Goal: Task Accomplishment & Management: Use online tool/utility

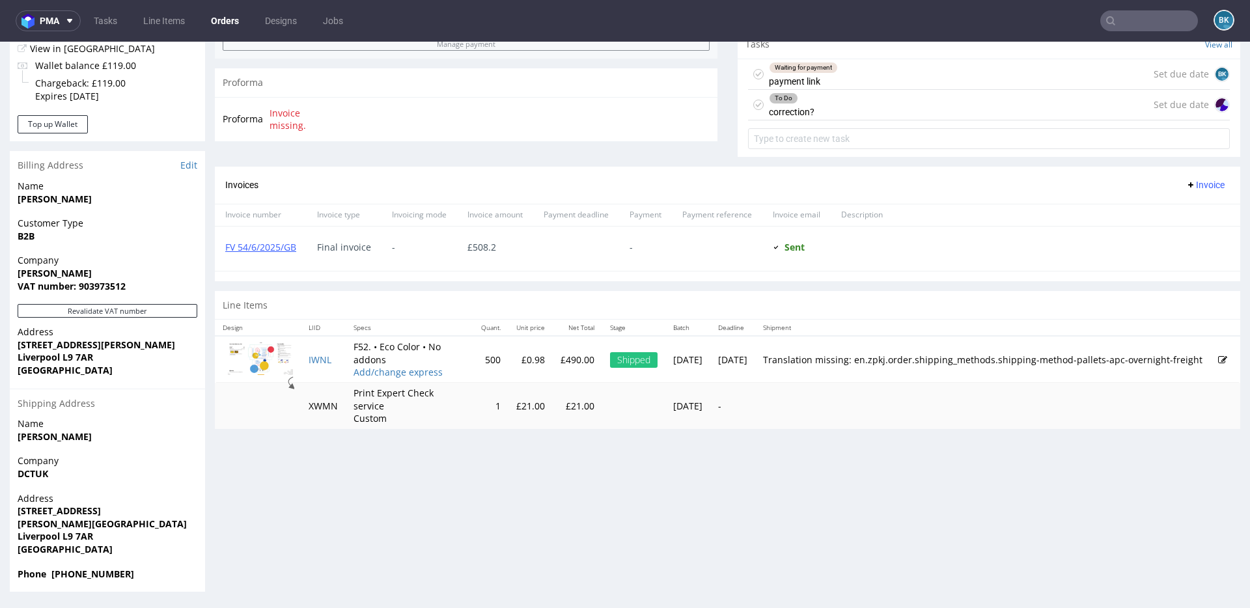
scroll to position [2, 0]
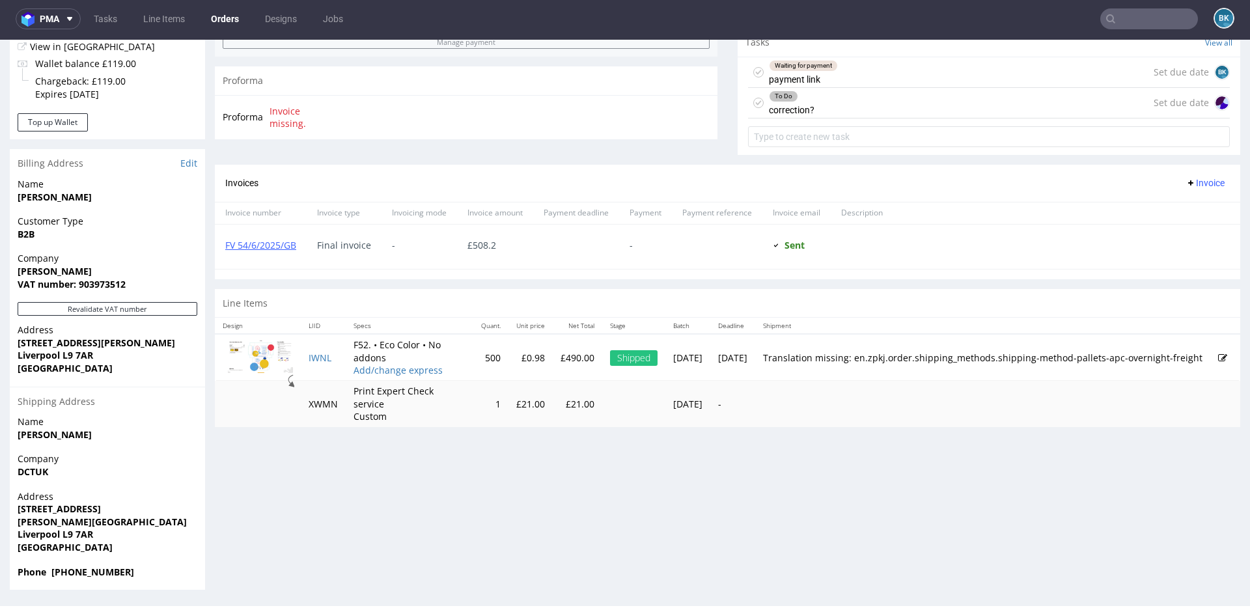
click at [1131, 22] on input "text" at bounding box center [1150, 18] width 98 height 21
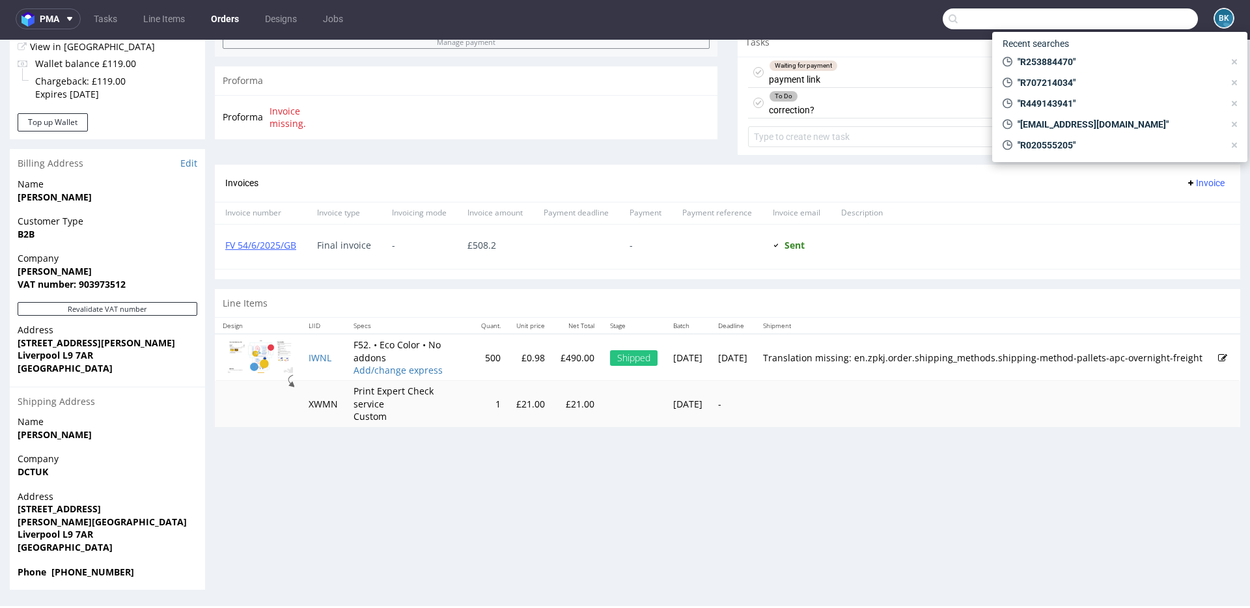
paste input "R973287102"
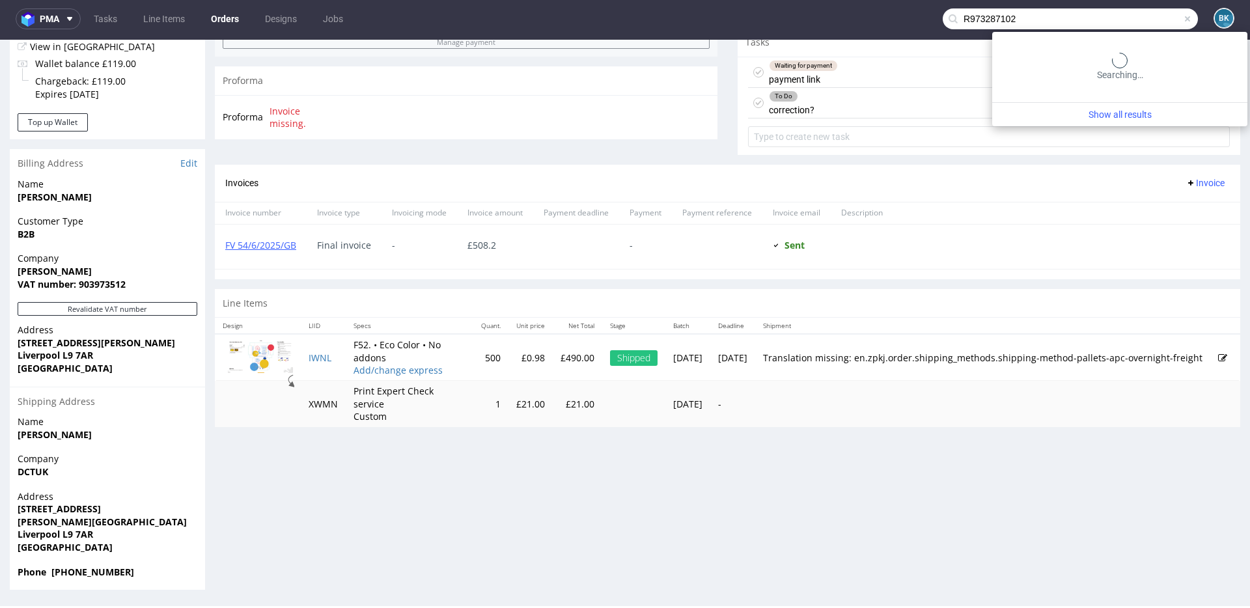
type input "R973287102"
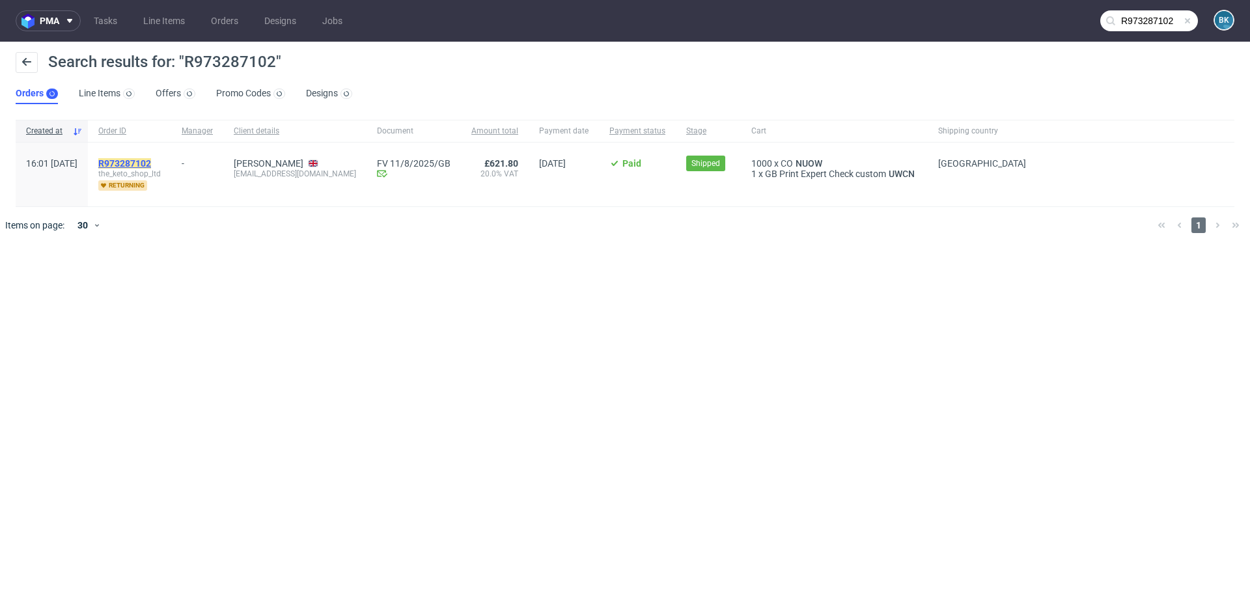
click at [151, 160] on mark "R973287102" at bounding box center [124, 163] width 53 height 10
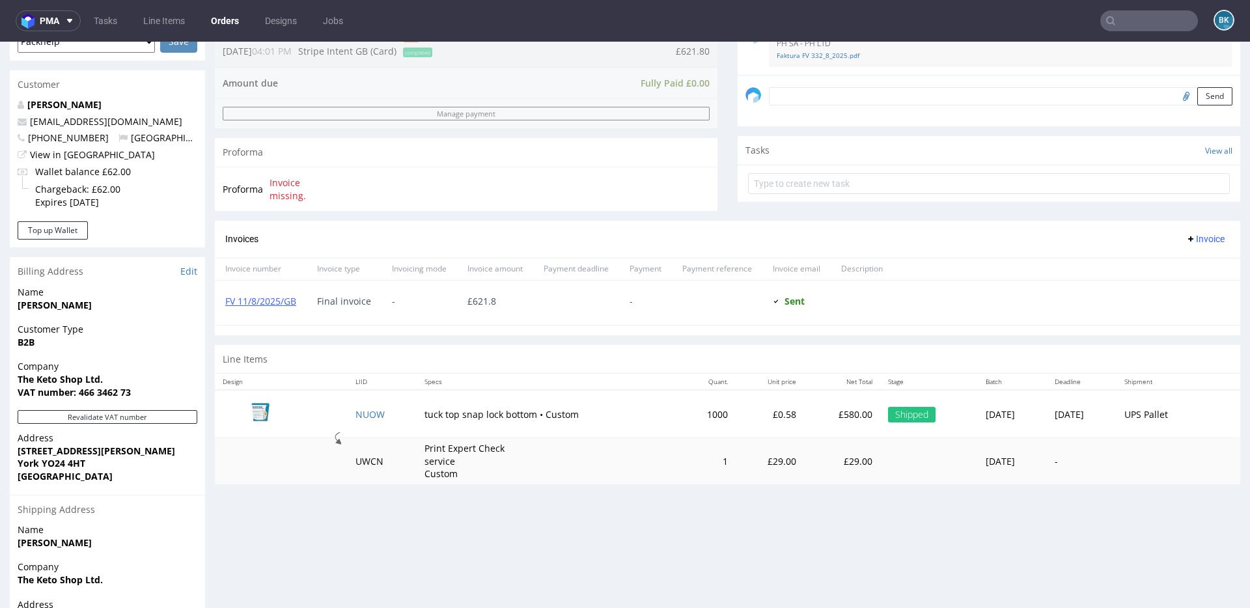
scroll to position [409, 0]
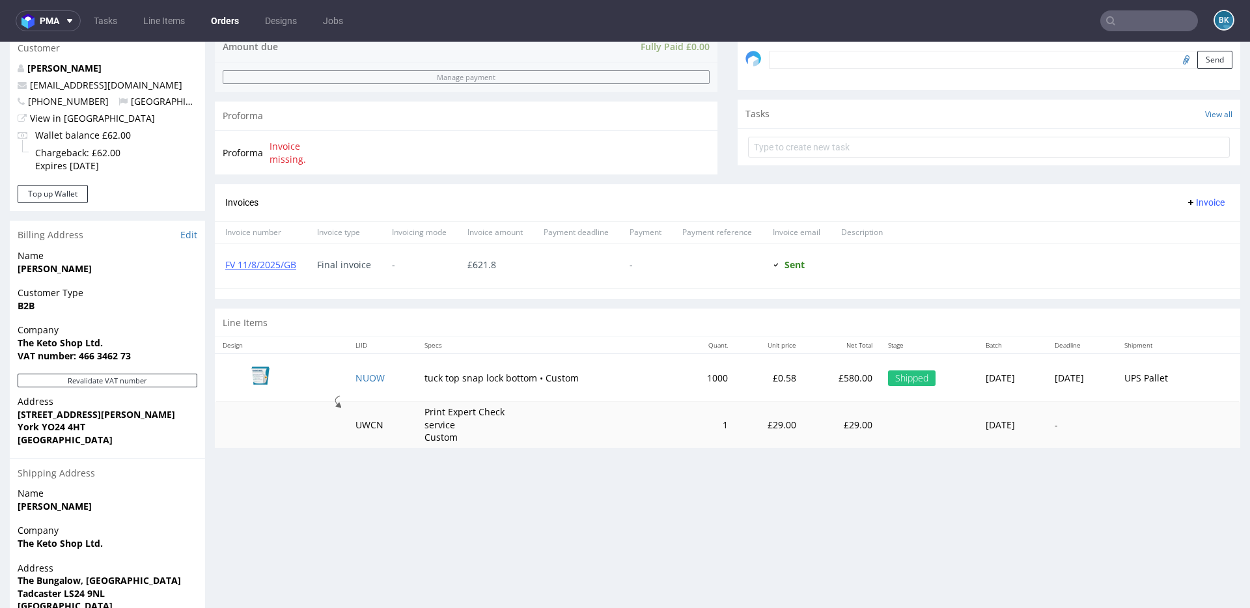
click at [40, 425] on strong "York YO24 4HT" at bounding box center [52, 427] width 68 height 12
drag, startPoint x: 39, startPoint y: 424, endPoint x: 65, endPoint y: 424, distance: 26.1
click at [65, 424] on strong "York YO24 4HT" at bounding box center [52, 427] width 68 height 12
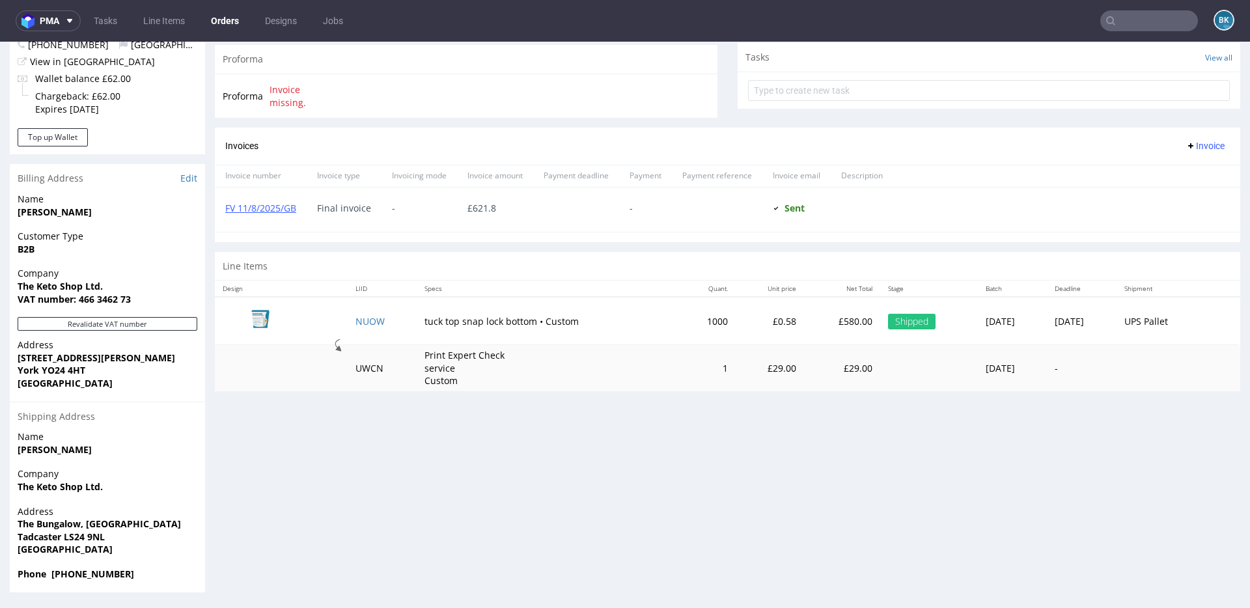
click at [70, 537] on strong "Tadcaster LS24 9NL" at bounding box center [61, 537] width 87 height 12
drag, startPoint x: 63, startPoint y: 535, endPoint x: 158, endPoint y: 534, distance: 94.4
click at [158, 534] on span "Tadcaster LS24 9NL" at bounding box center [108, 537] width 180 height 13
copy strong "LS24 9NL"
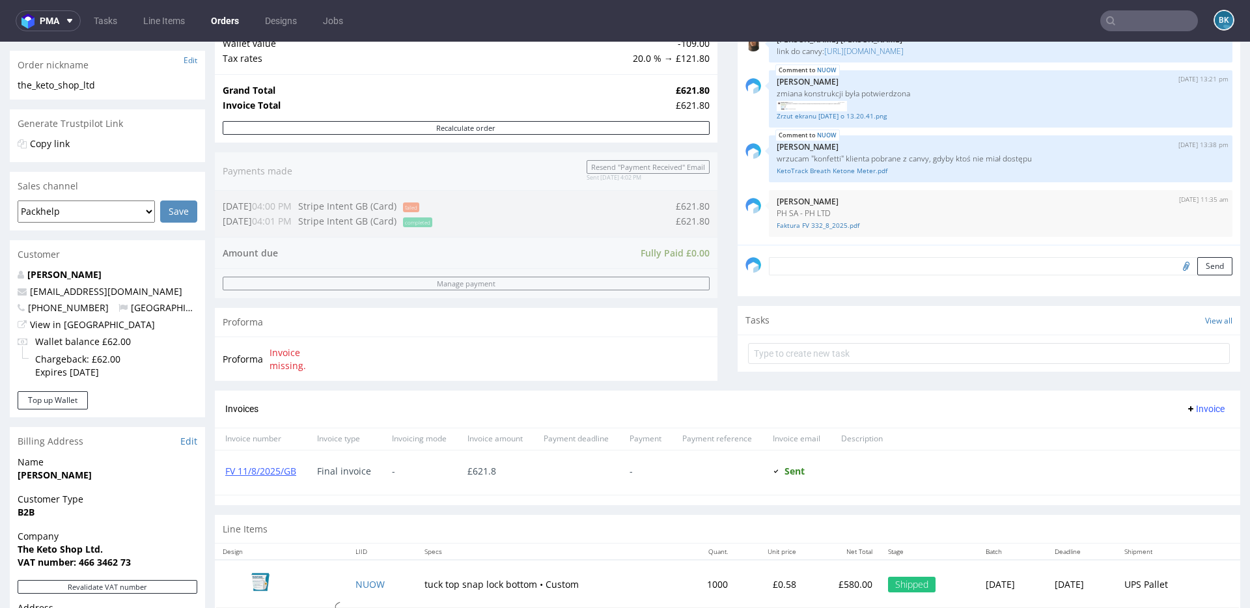
scroll to position [0, 0]
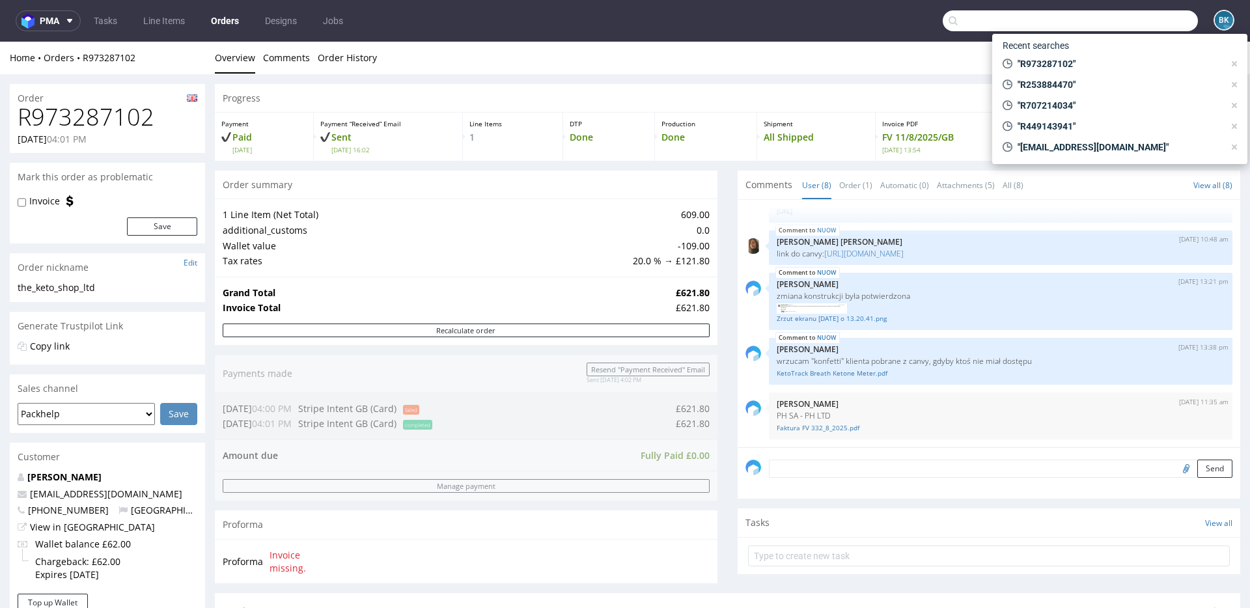
click at [1123, 18] on input "text" at bounding box center [1070, 20] width 255 height 21
paste input "R832076766"
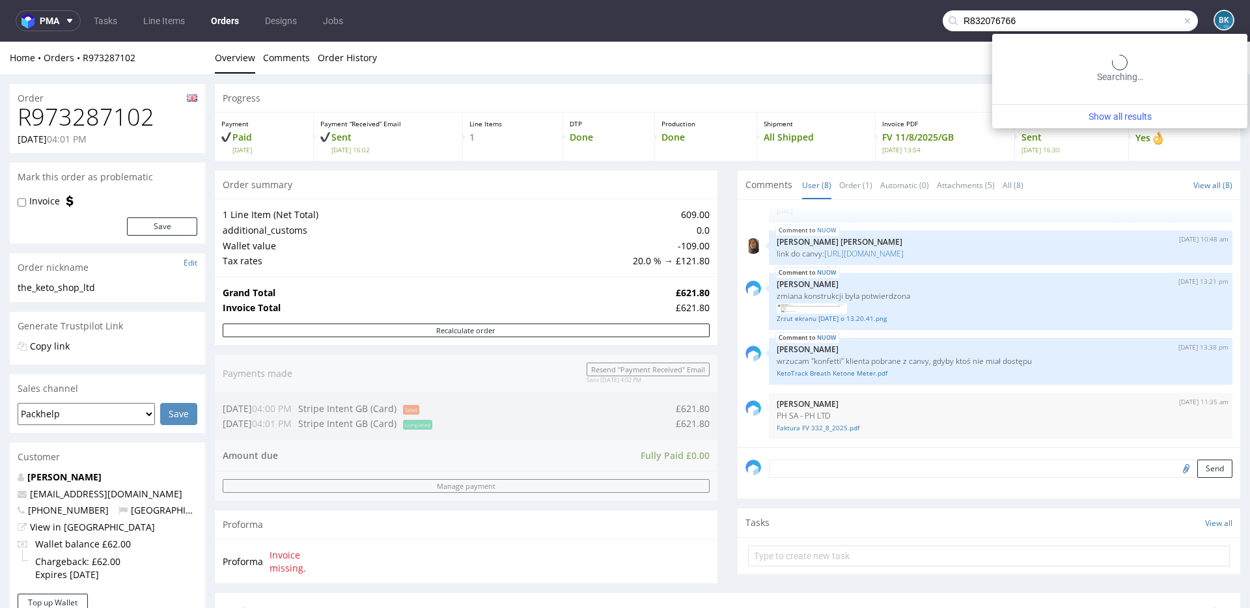
type input "R832076766"
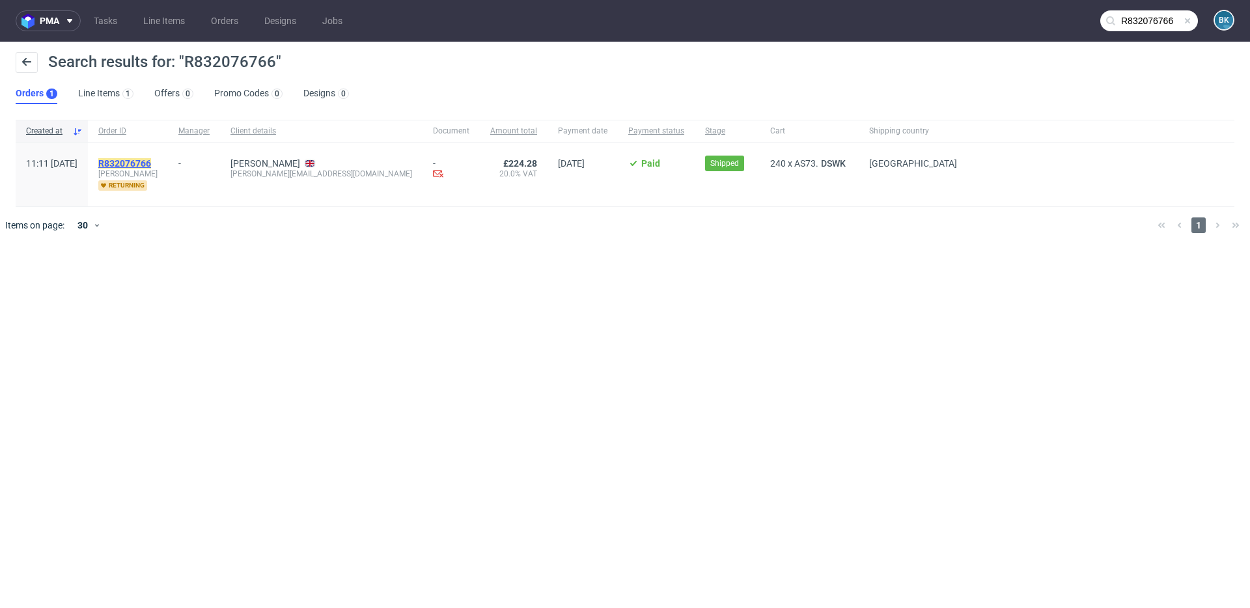
click at [151, 163] on mark "R832076766" at bounding box center [124, 163] width 53 height 10
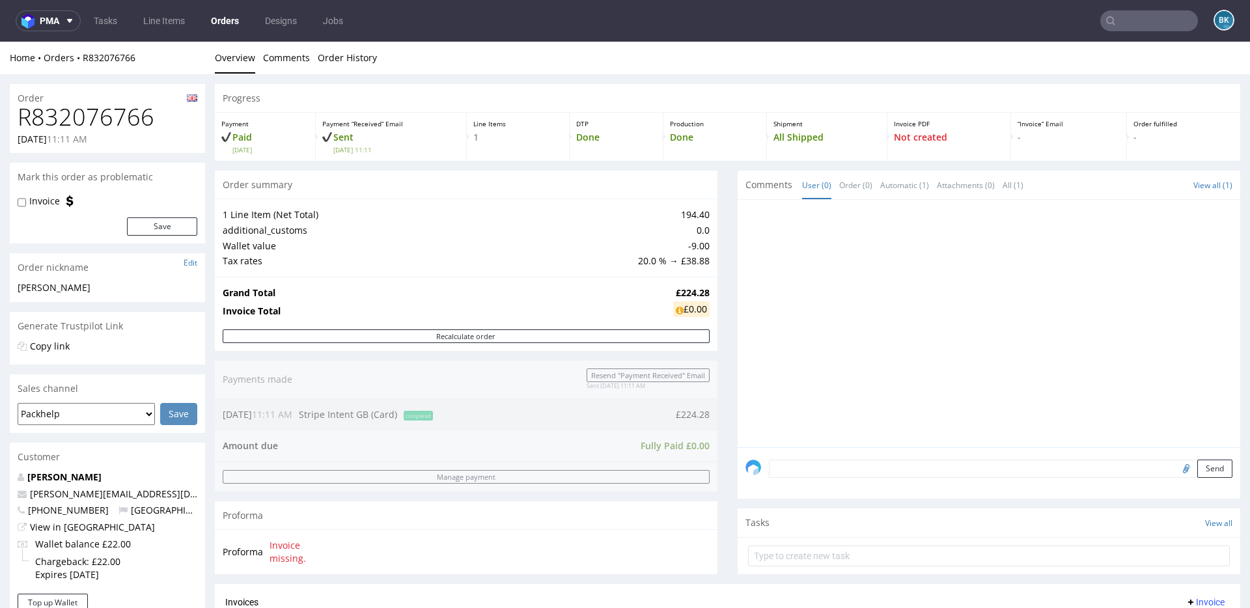
scroll to position [457, 0]
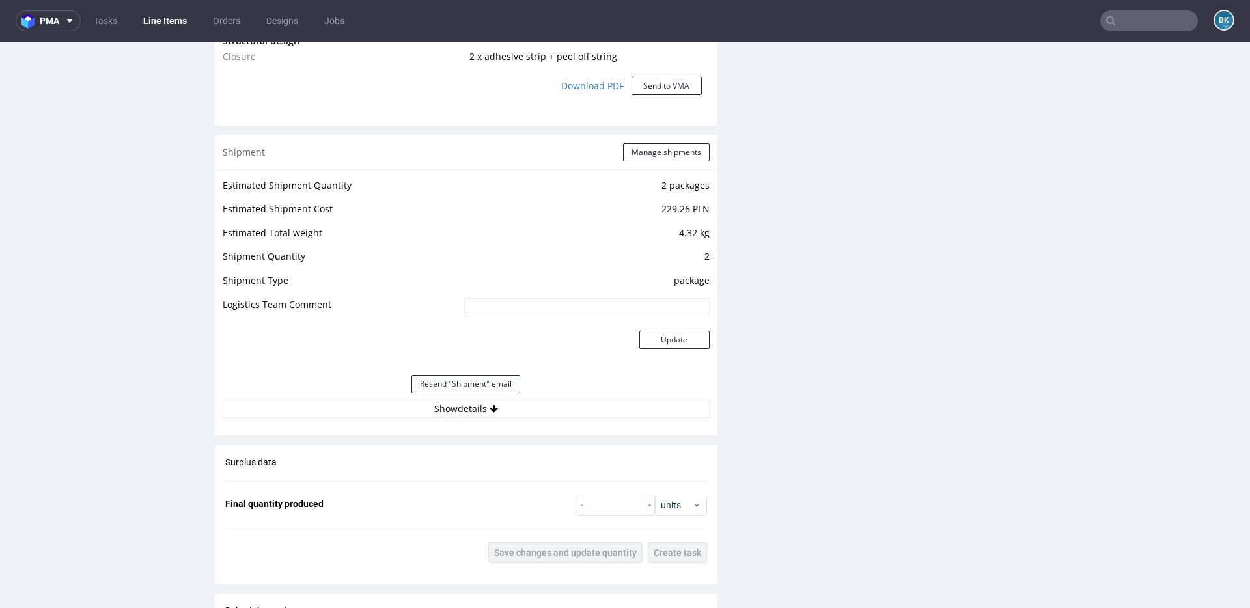
scroll to position [1270, 0]
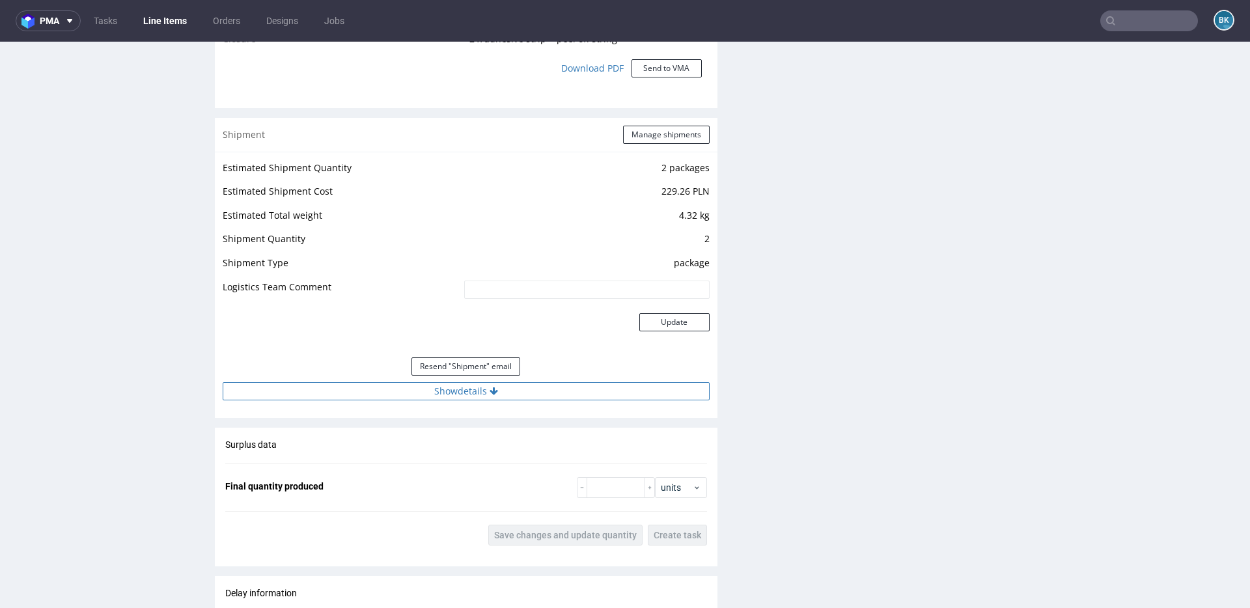
click at [462, 391] on button "Show details" at bounding box center [466, 391] width 487 height 18
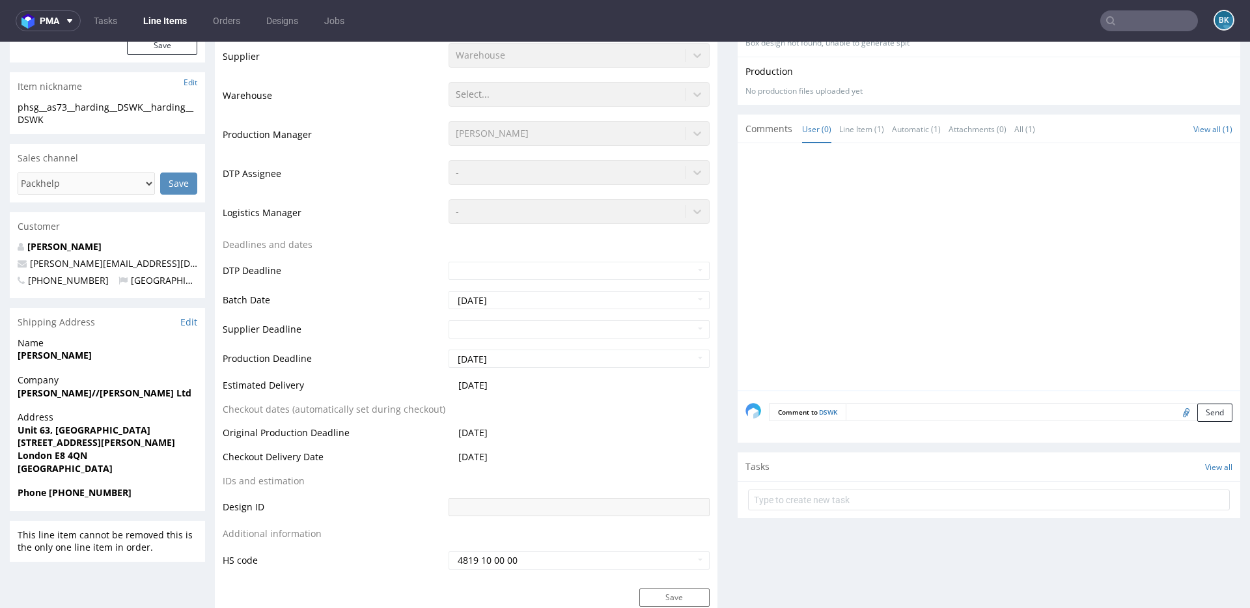
scroll to position [0, 0]
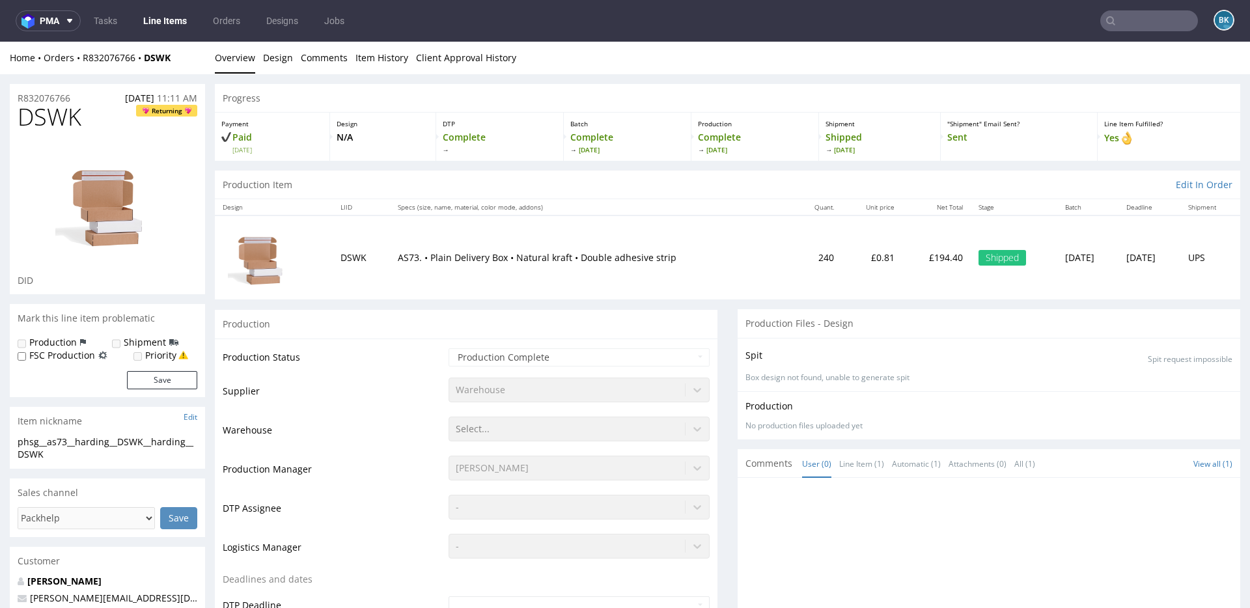
click at [41, 104] on span "DSWK" at bounding box center [50, 117] width 64 height 26
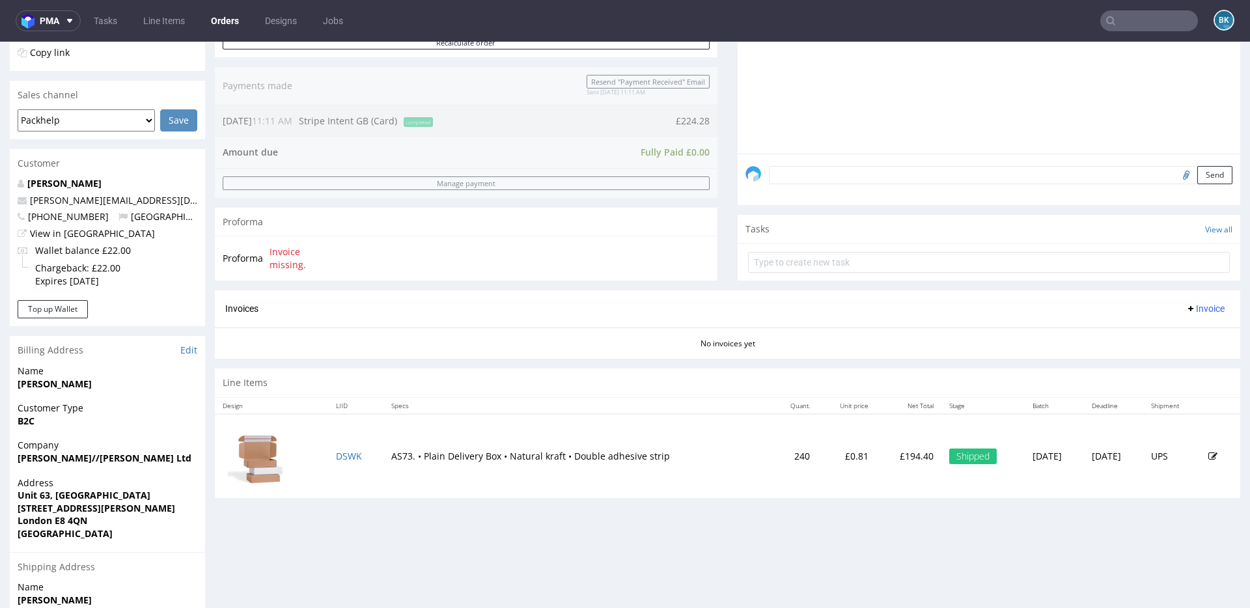
scroll to position [297, 0]
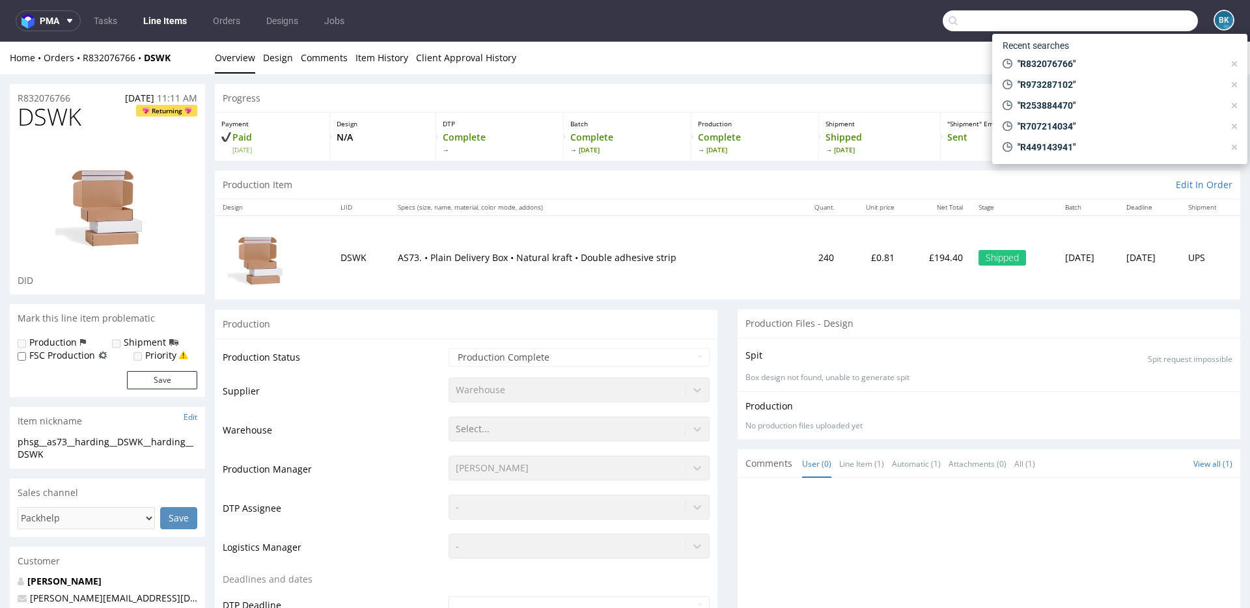
click at [1123, 22] on input "text" at bounding box center [1070, 20] width 255 height 21
paste input "R219601819"
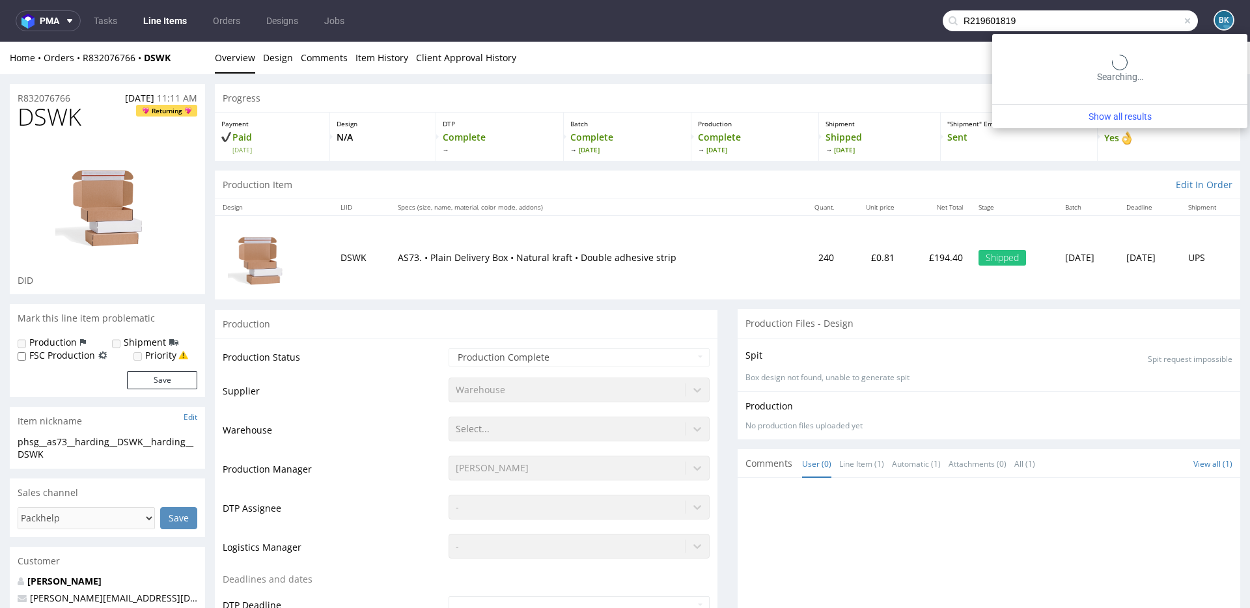
type input "R219601819"
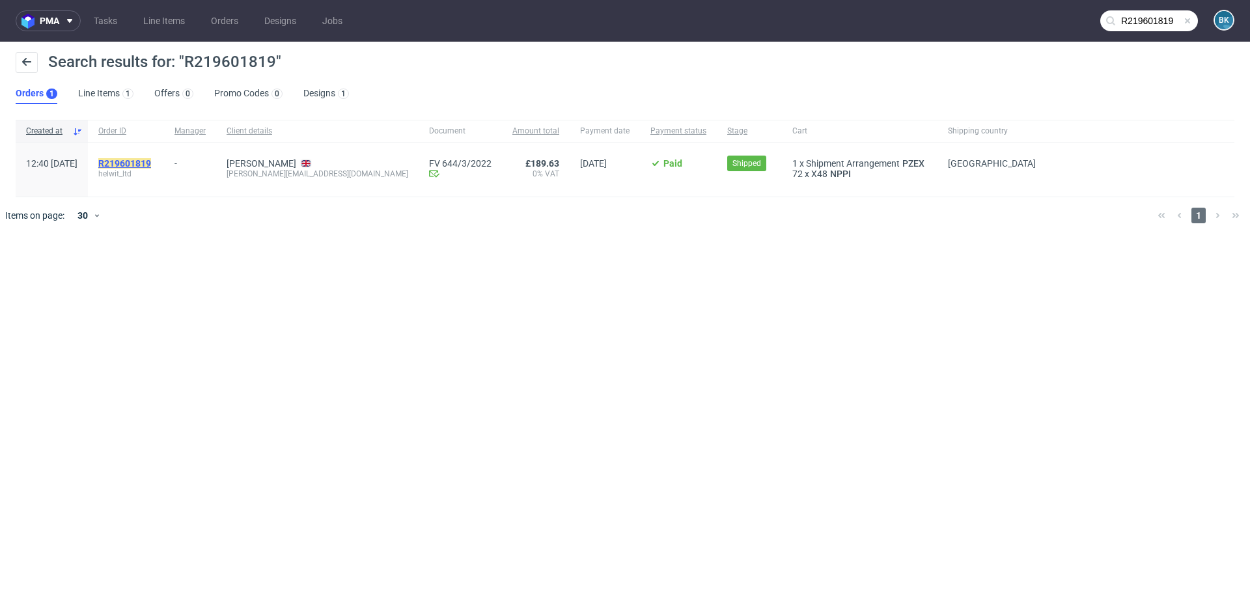
click at [151, 158] on mark "R219601819" at bounding box center [124, 163] width 53 height 10
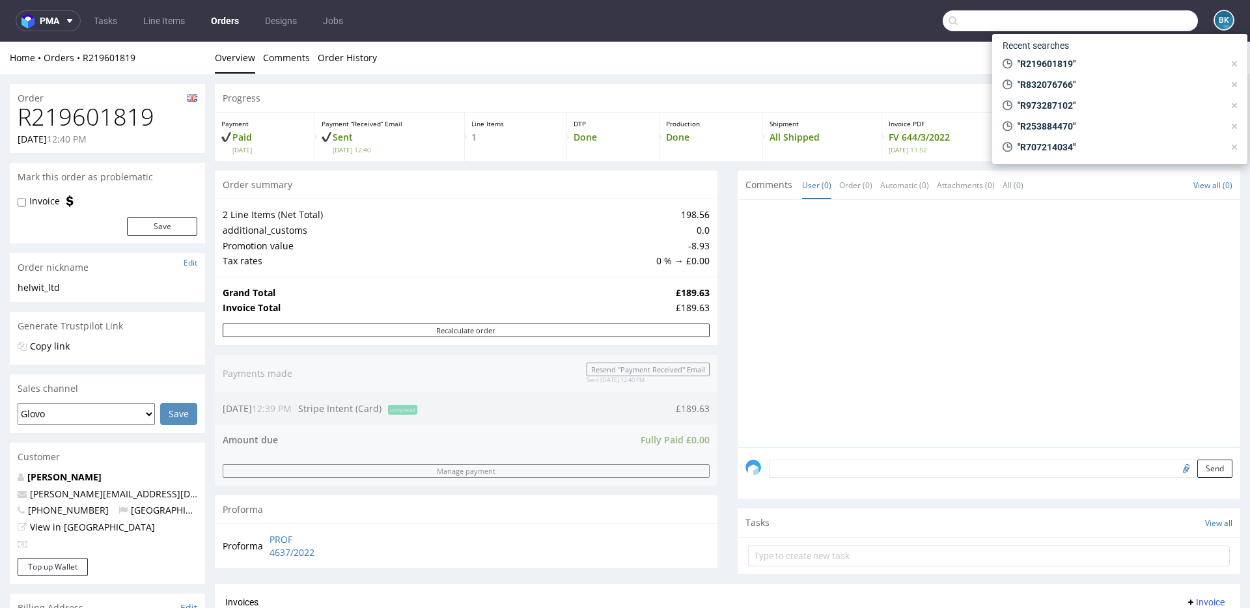
click at [1134, 23] on input "text" at bounding box center [1070, 20] width 255 height 21
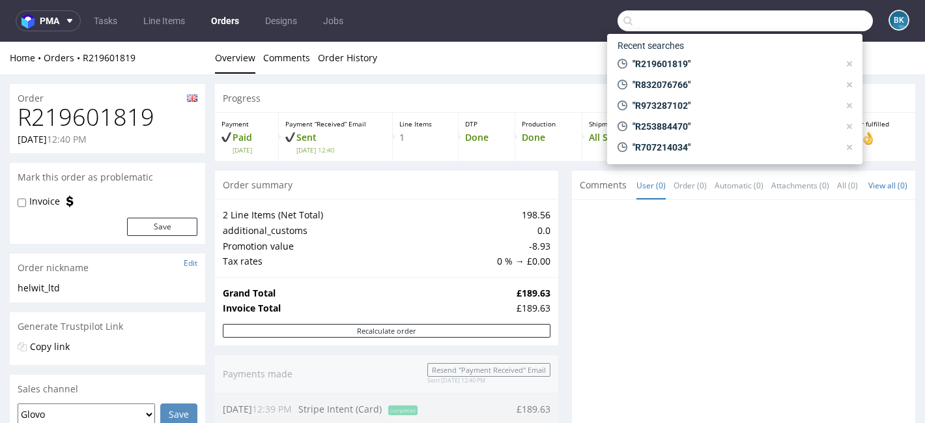
click at [131, 214] on form "Invoice Save" at bounding box center [108, 215] width 180 height 41
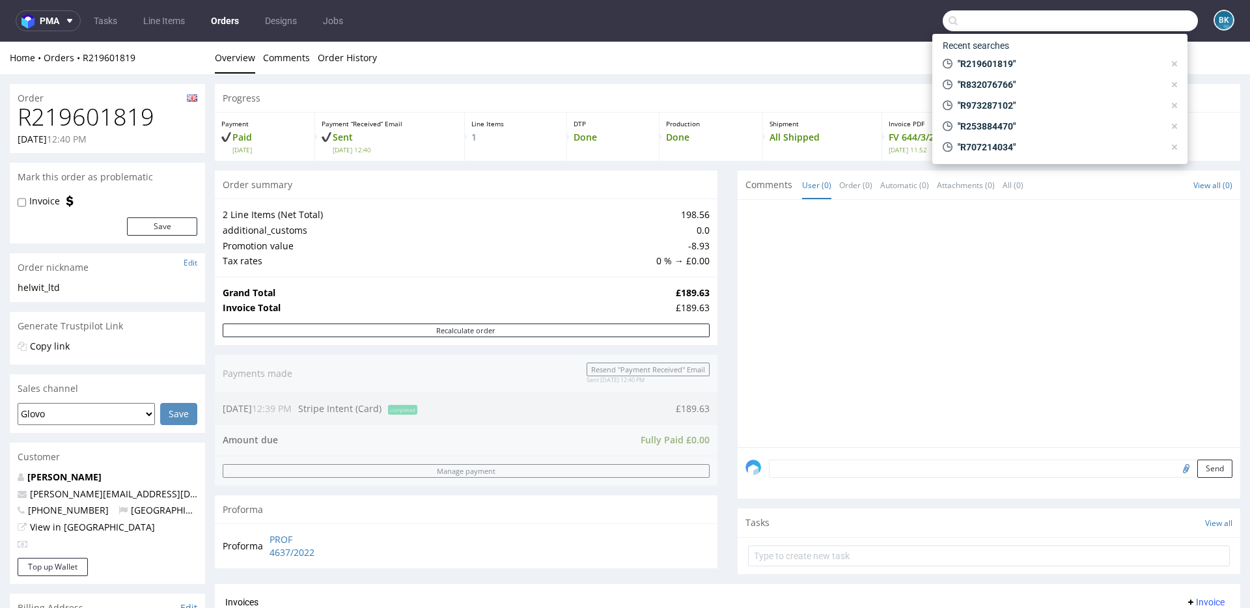
click at [1029, 20] on input "text" at bounding box center [1070, 20] width 255 height 21
paste input "R219601819"
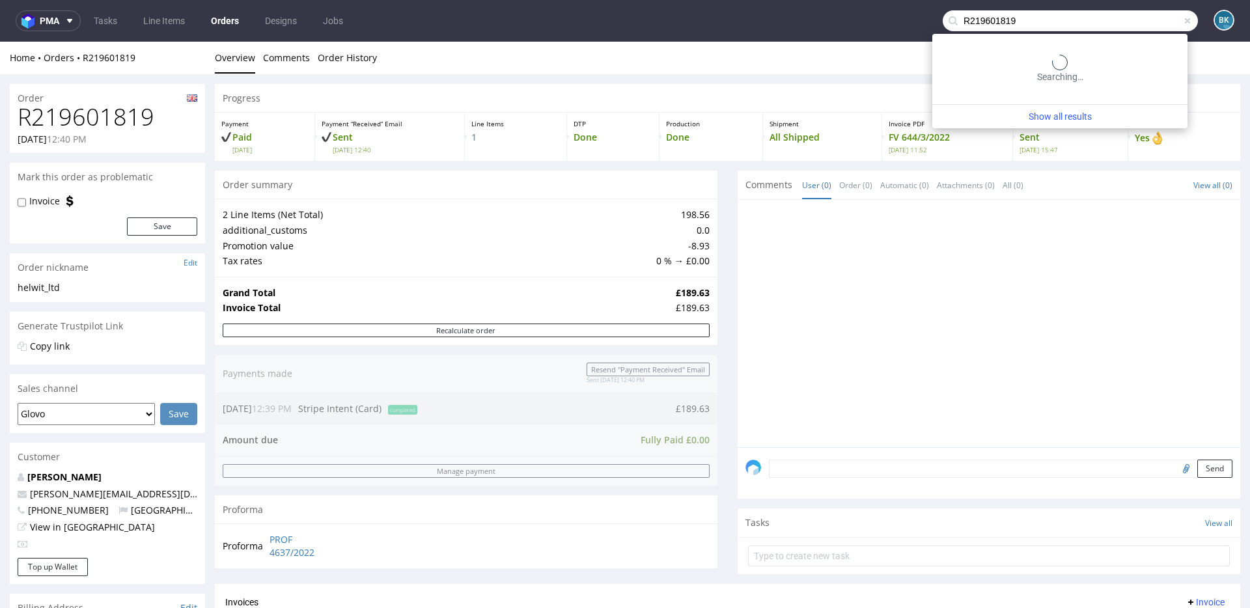
type input "R219601819"
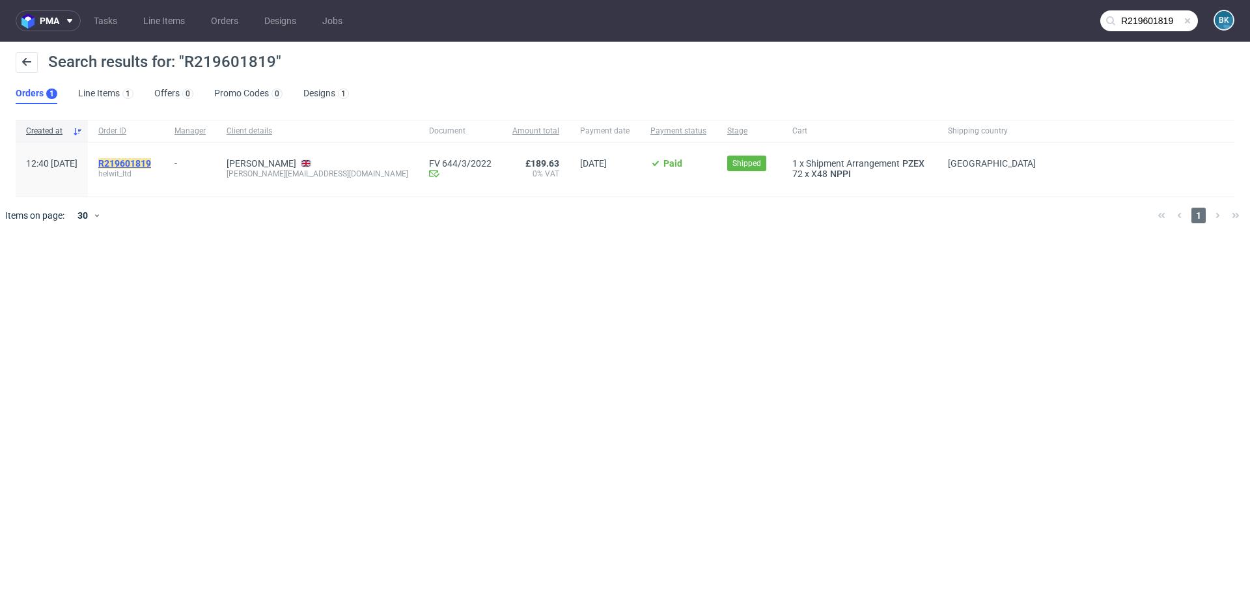
click at [151, 166] on mark "R219601819" at bounding box center [124, 163] width 53 height 10
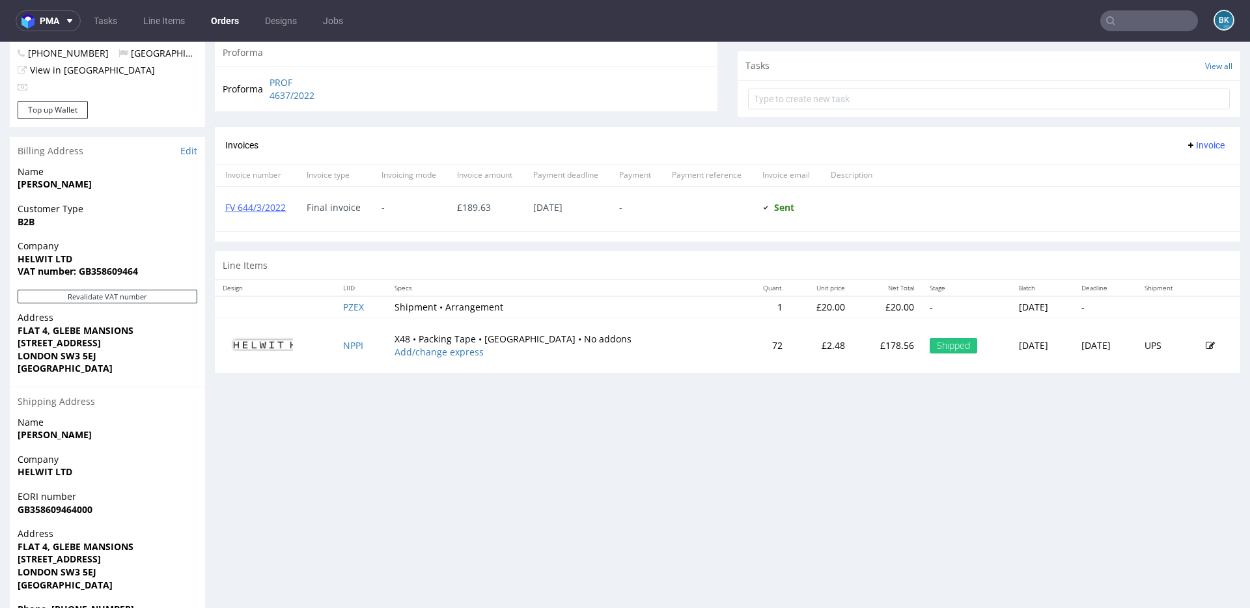
scroll to position [458, 0]
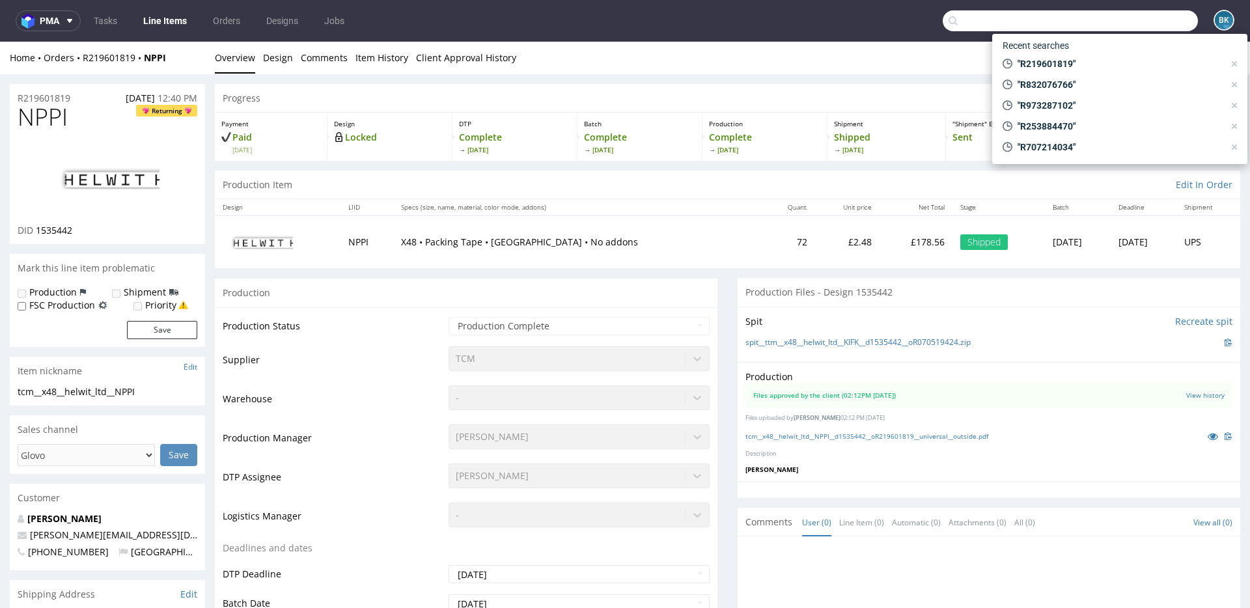
click at [1139, 27] on input "text" at bounding box center [1070, 20] width 255 height 21
paste input "R693816058"
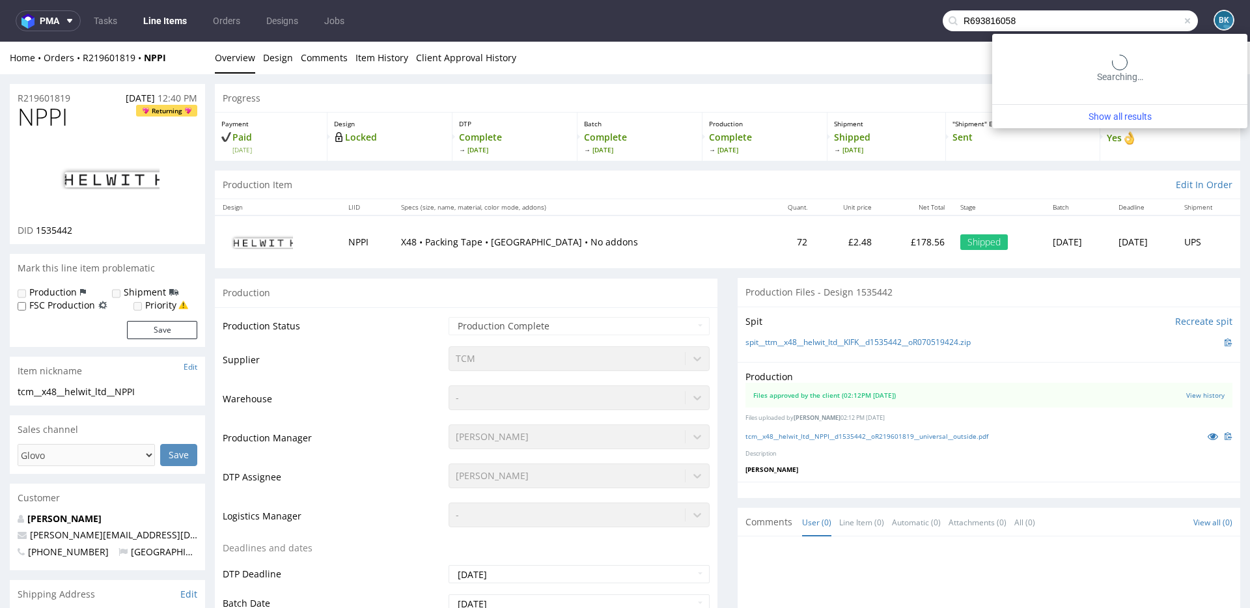
type input "R693816058"
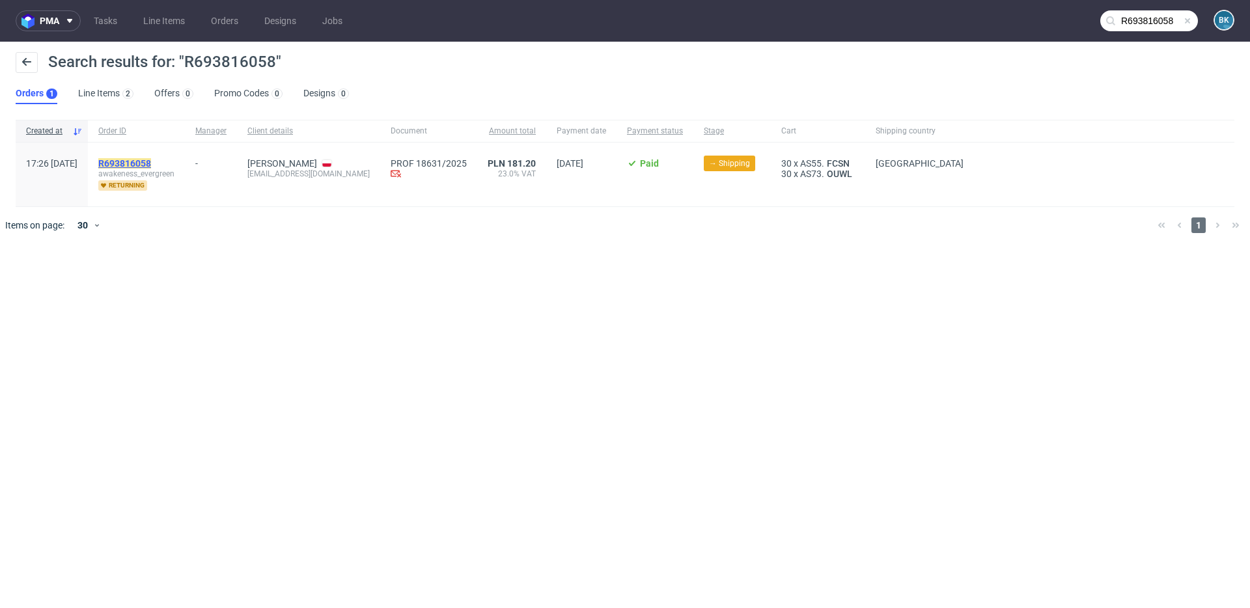
click at [151, 165] on mark "R693816058" at bounding box center [124, 163] width 53 height 10
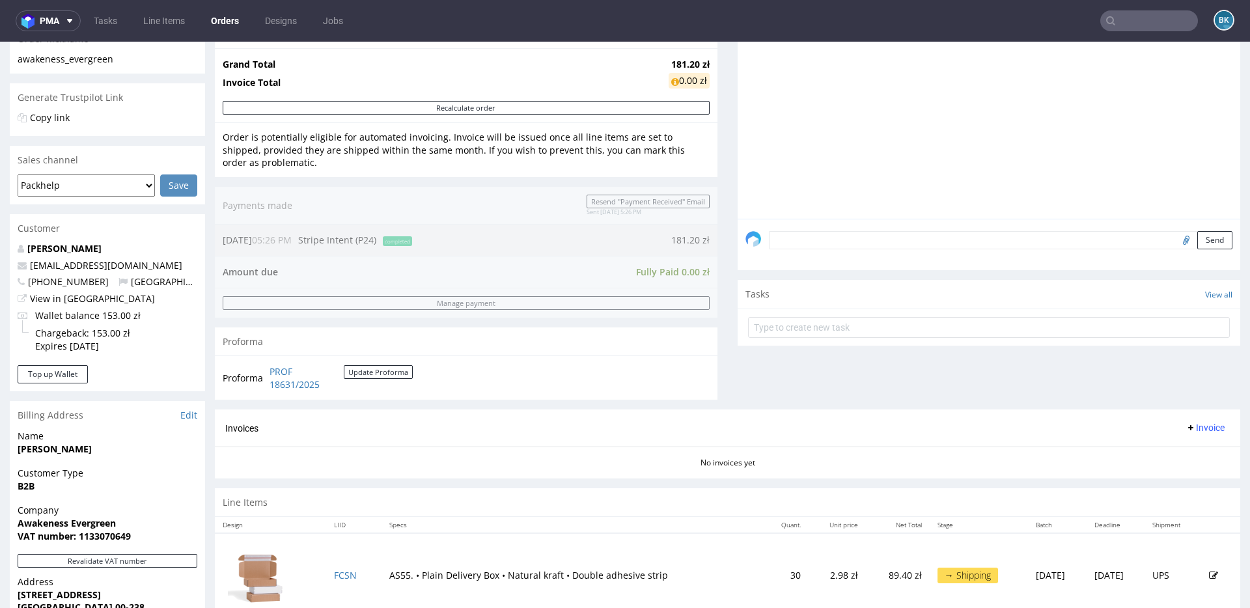
scroll to position [406, 0]
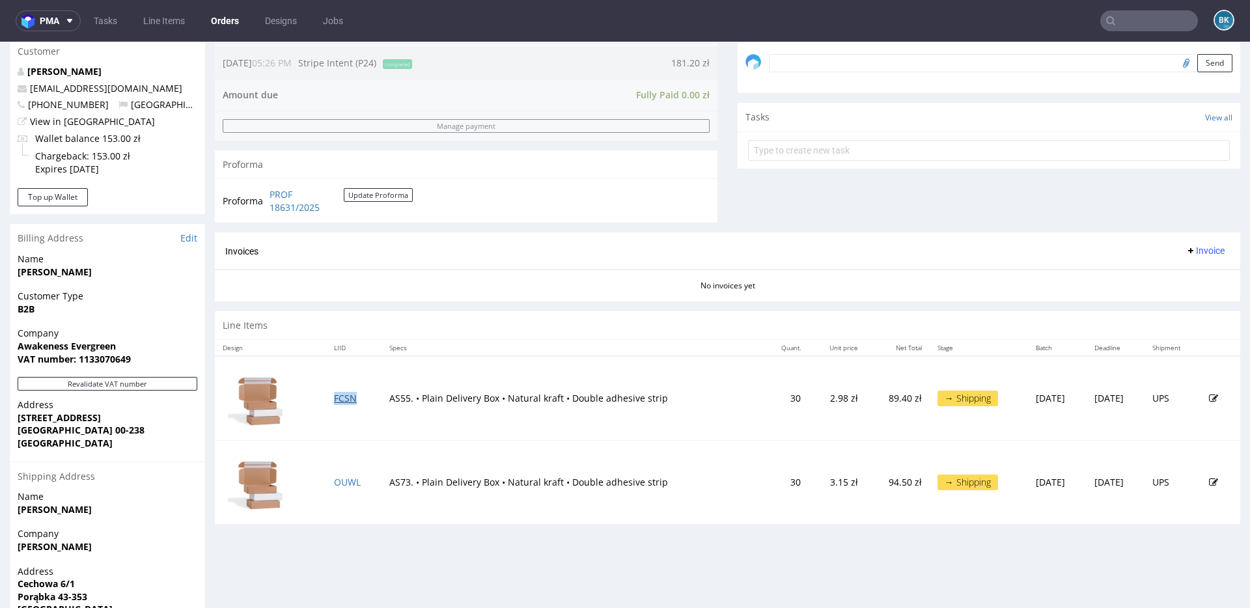
click at [343, 397] on link "FCSN" at bounding box center [345, 398] width 23 height 12
click at [338, 479] on link "OUWL" at bounding box center [347, 482] width 27 height 12
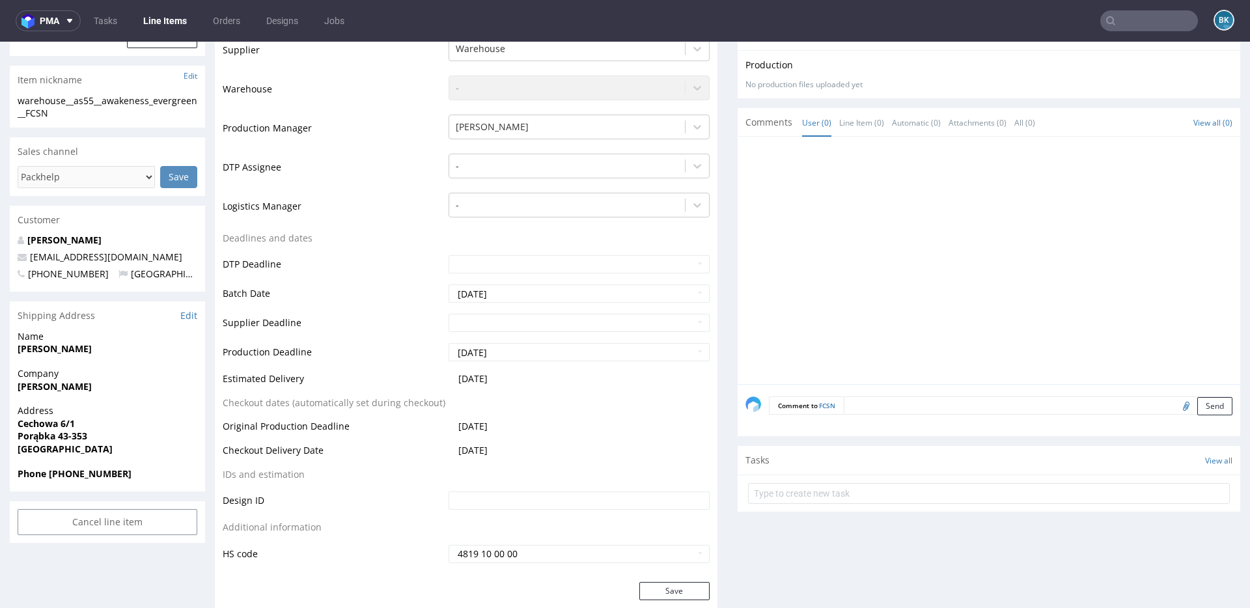
scroll to position [345, 0]
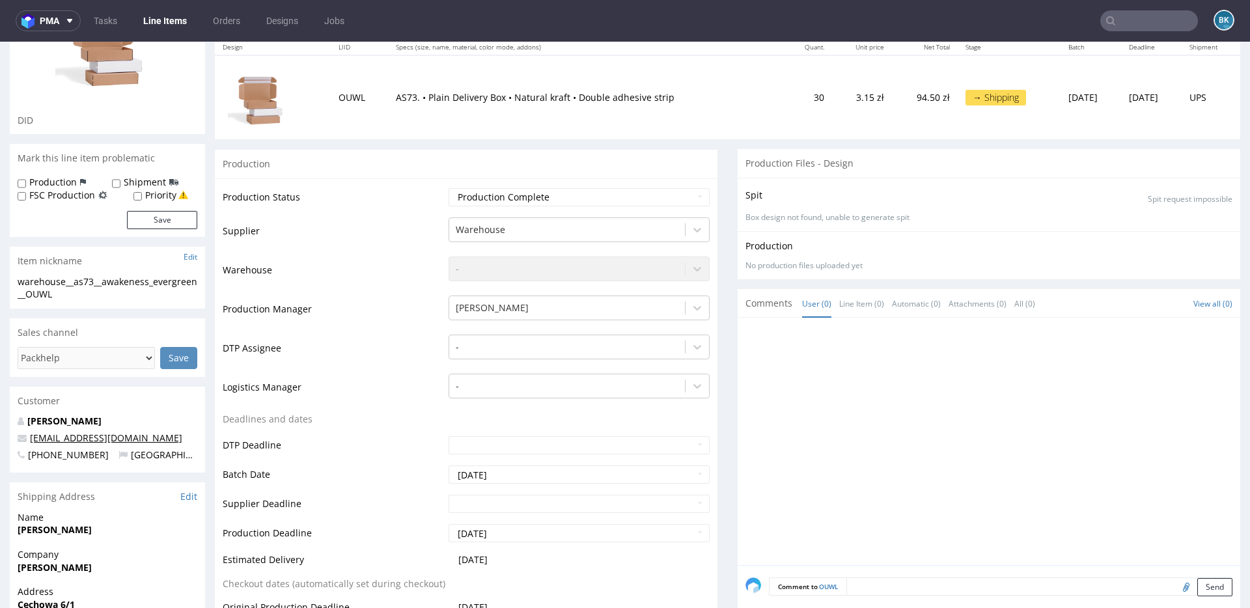
scroll to position [320, 0]
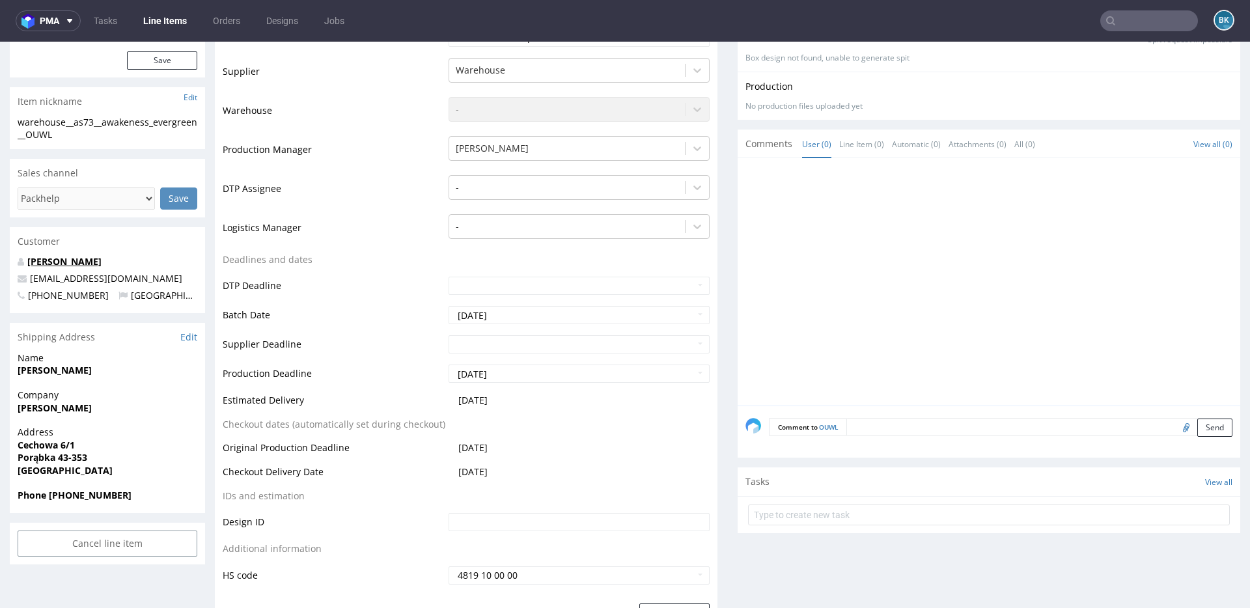
click at [65, 261] on link "[PERSON_NAME]" at bounding box center [64, 261] width 74 height 12
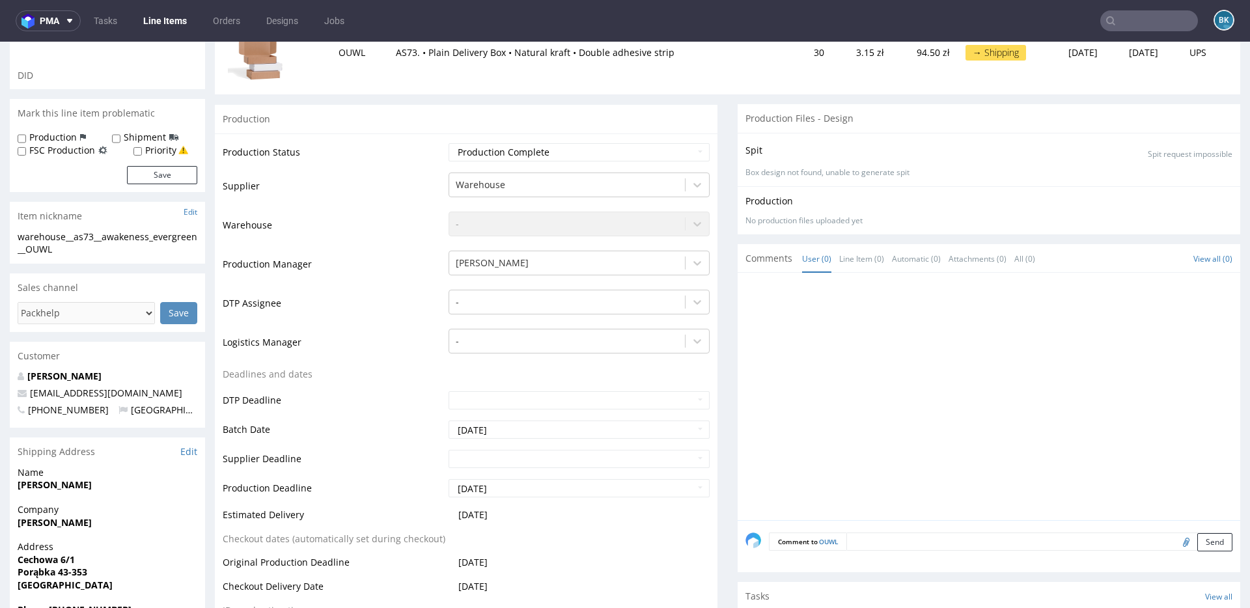
scroll to position [250, 0]
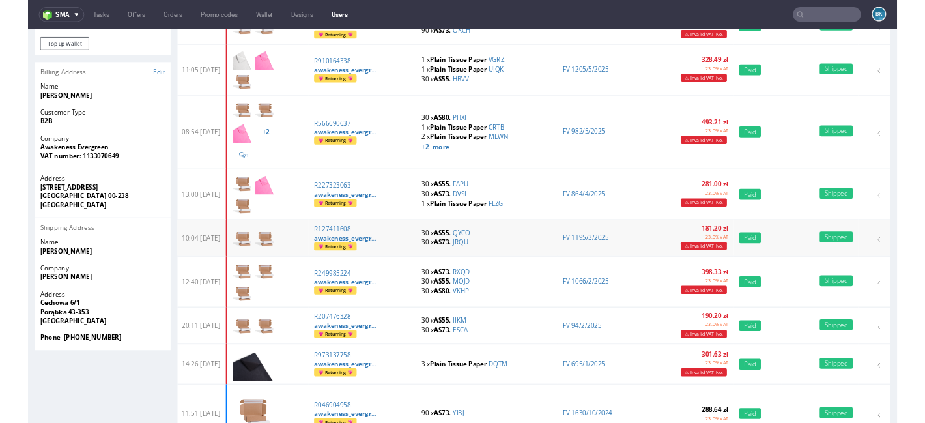
scroll to position [271, 0]
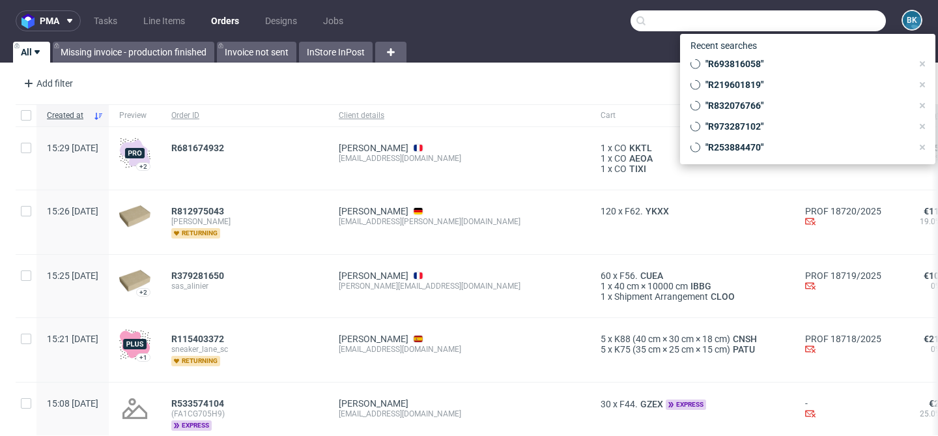
click at [841, 23] on input "text" at bounding box center [757, 20] width 255 height 21
paste input "R219601819"
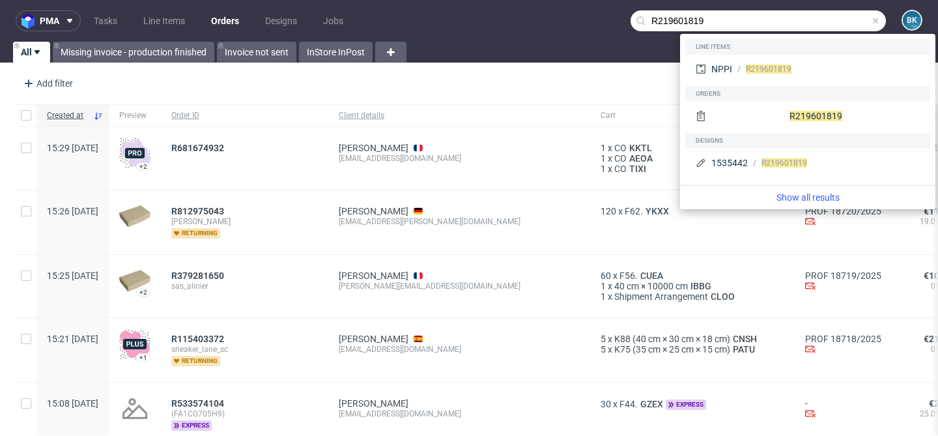
type input "R219601819"
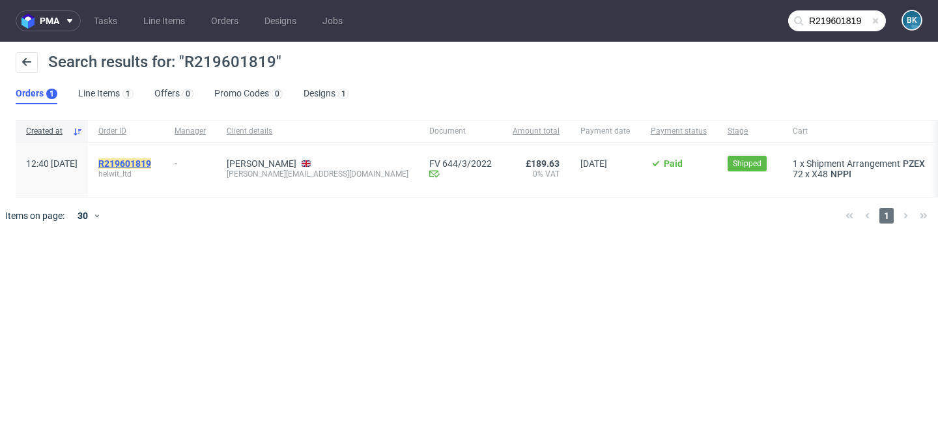
click at [151, 159] on mark "R219601819" at bounding box center [124, 163] width 53 height 10
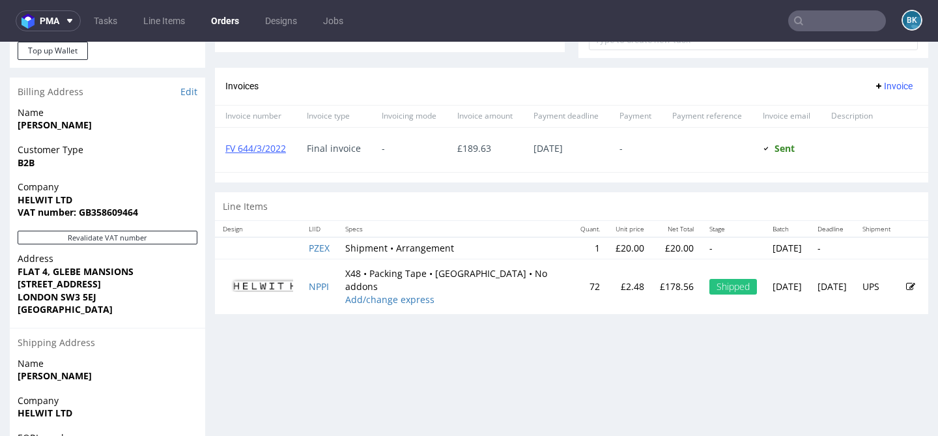
scroll to position [518, 0]
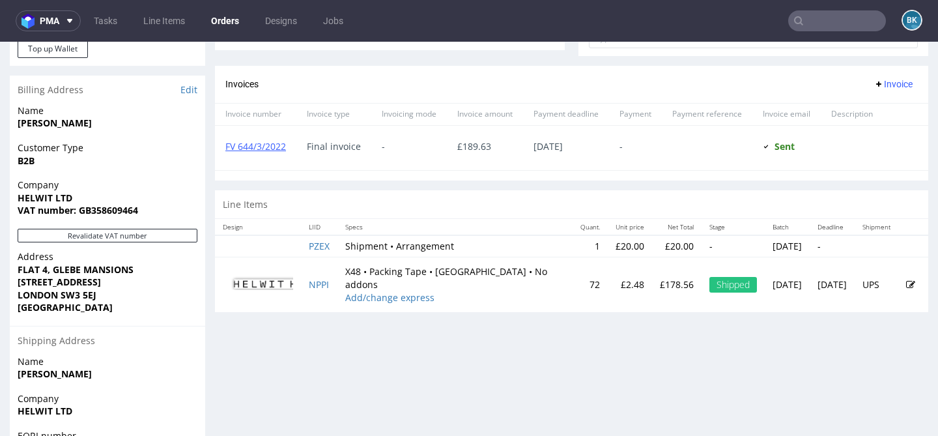
click at [815, 12] on input "text" at bounding box center [837, 20] width 98 height 21
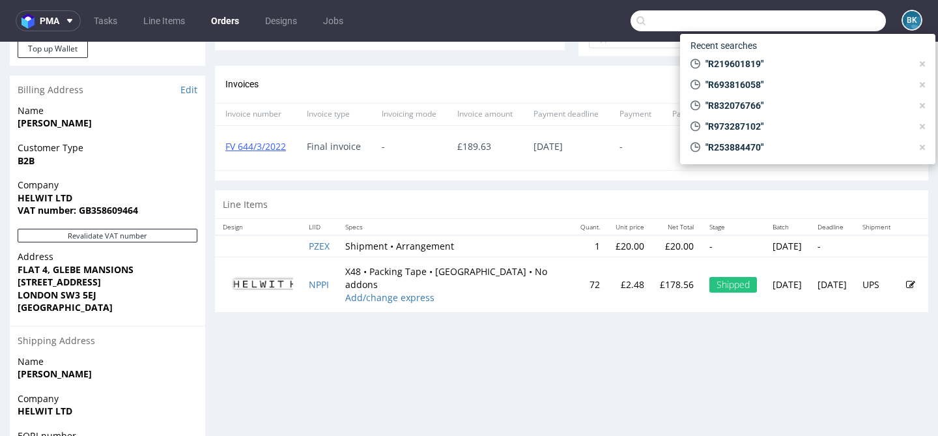
paste input "R219601819"
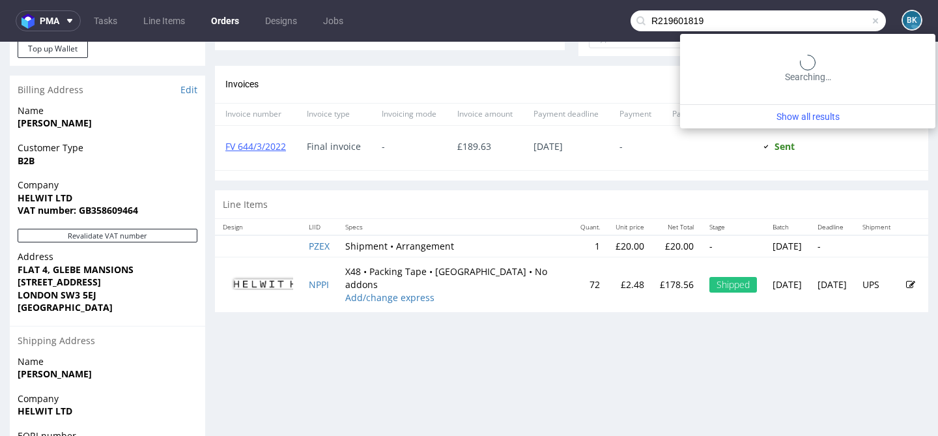
type input "R219601819"
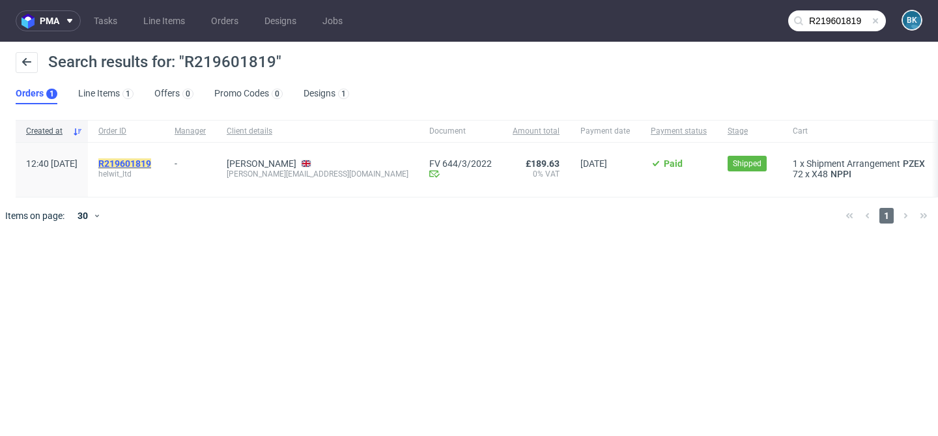
click at [151, 158] on mark "R219601819" at bounding box center [124, 163] width 53 height 10
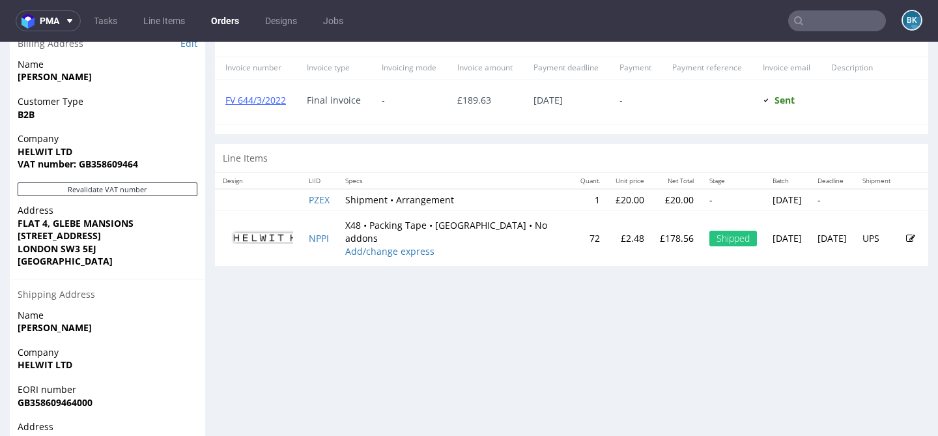
scroll to position [624, 0]
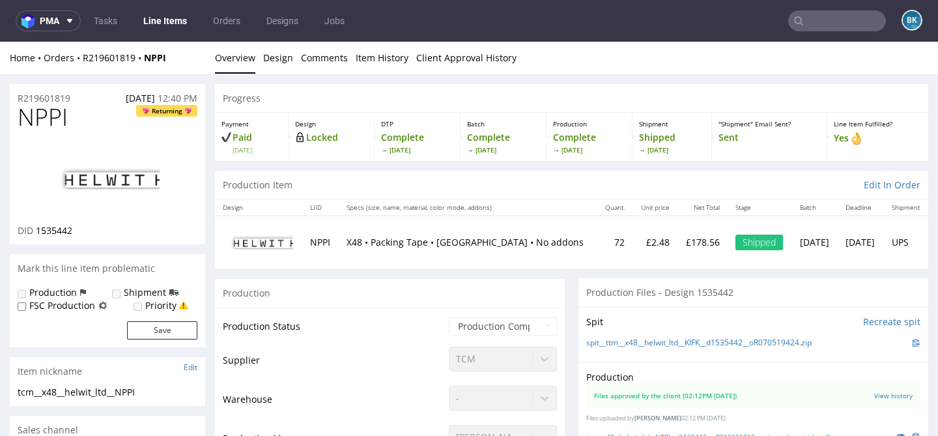
scroll to position [1, 0]
click at [273, 56] on link "Design" at bounding box center [278, 57] width 30 height 32
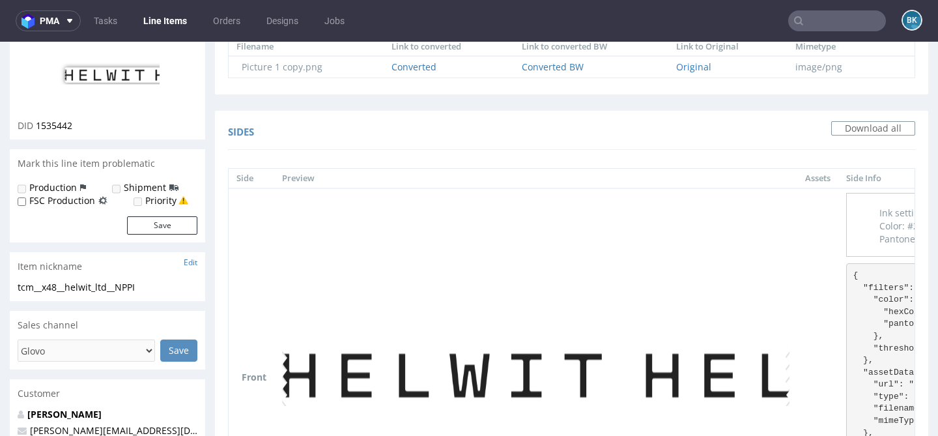
scroll to position [0, 0]
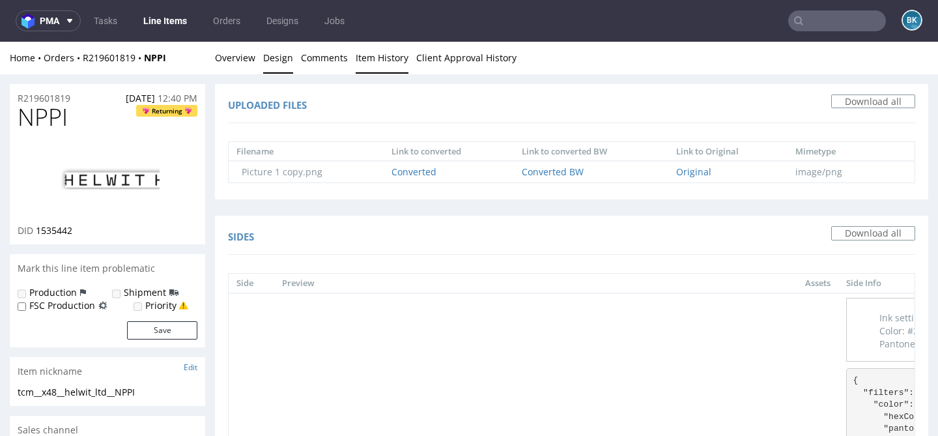
click at [376, 59] on link "Item History" at bounding box center [382, 58] width 53 height 32
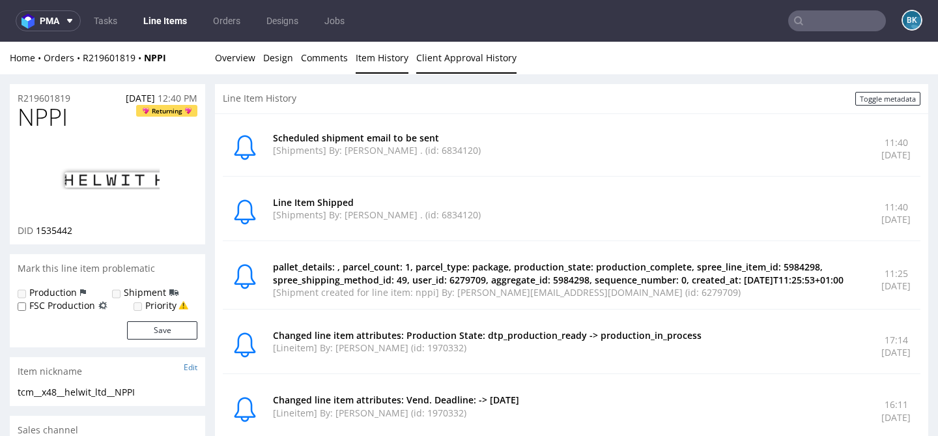
click at [466, 48] on link "Client Approval History" at bounding box center [466, 58] width 100 height 32
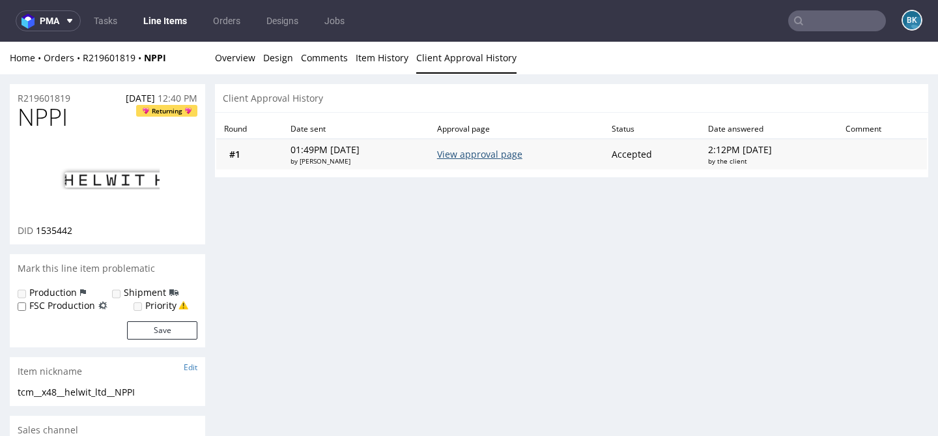
click at [490, 158] on link "View approval page" at bounding box center [479, 154] width 85 height 12
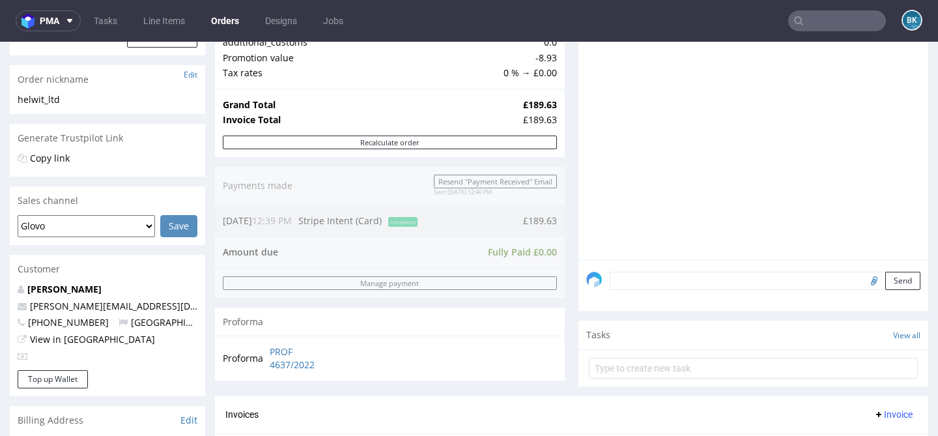
scroll to position [665, 0]
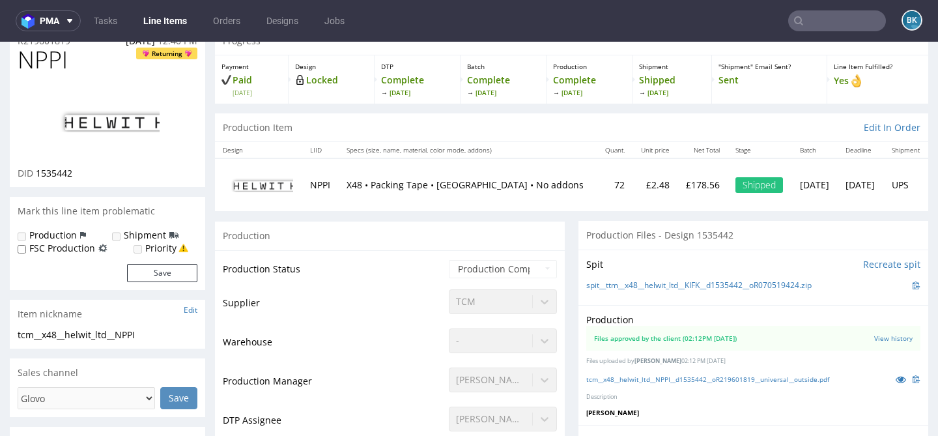
scroll to position [152, 0]
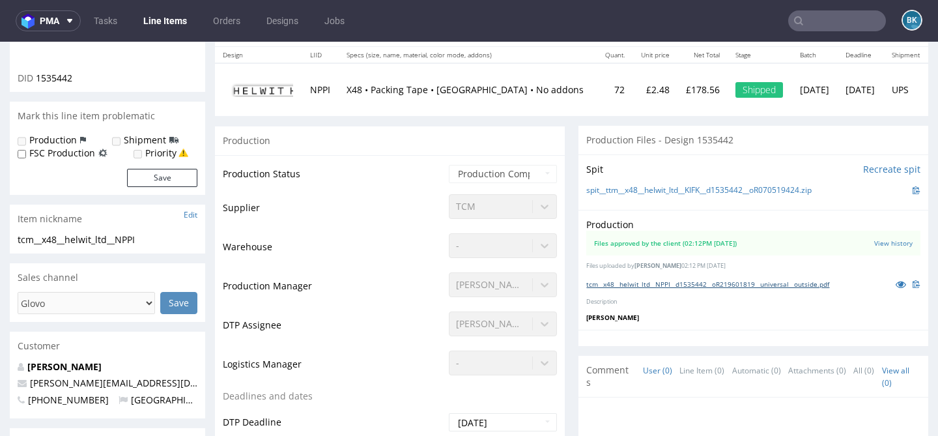
click at [703, 282] on link "tcm__x48__helwit_ltd__NPPI__d1535442__oR219601819__universal__outside.pdf" at bounding box center [707, 283] width 243 height 9
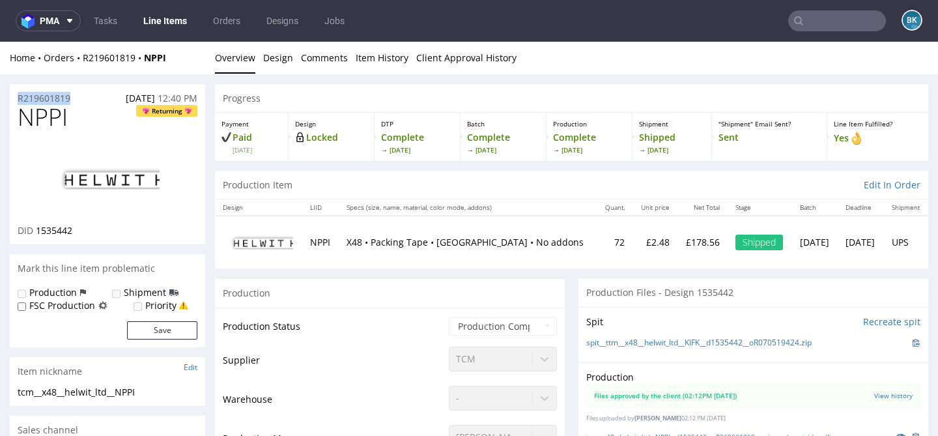
drag, startPoint x: 77, startPoint y: 98, endPoint x: 0, endPoint y: 94, distance: 77.6
copy p "R219601819"
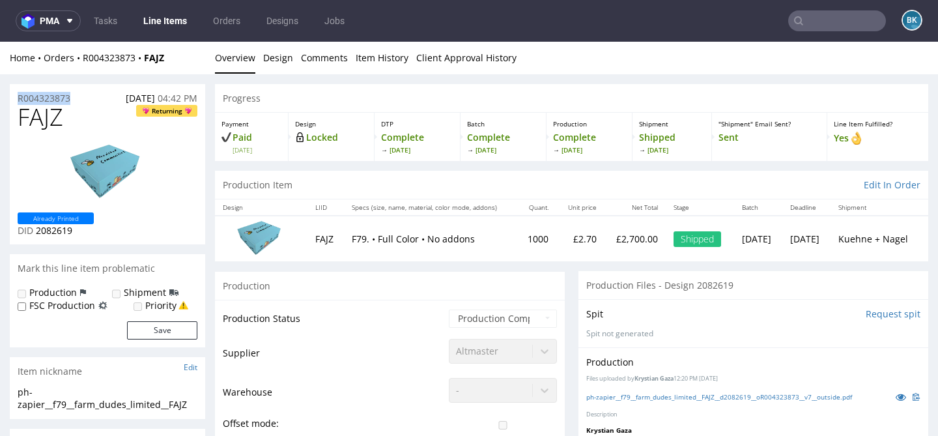
drag, startPoint x: 82, startPoint y: 100, endPoint x: 0, endPoint y: 102, distance: 82.1
copy p "R004323873"
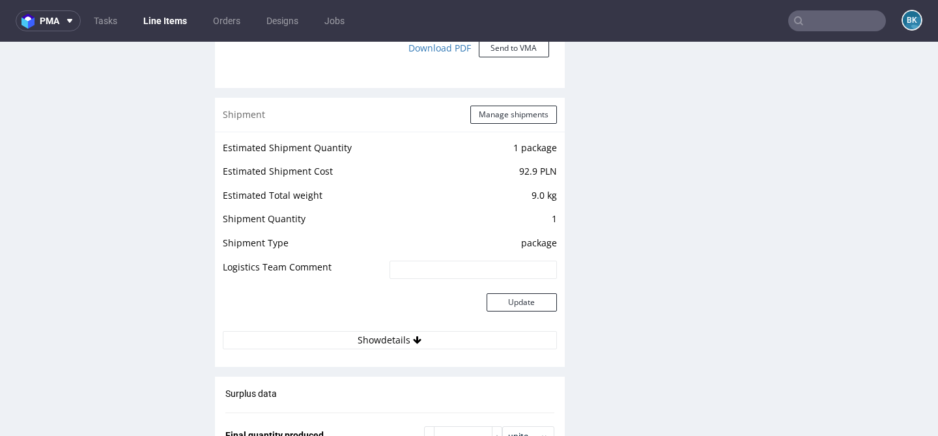
scroll to position [1564, 0]
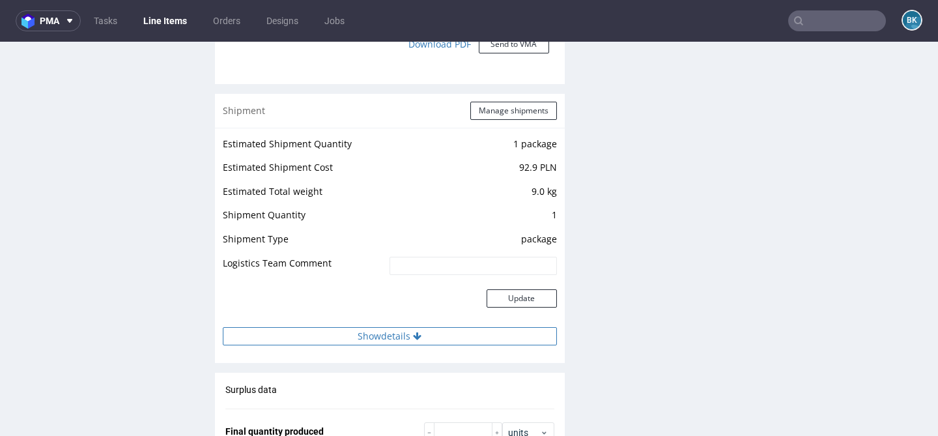
click at [389, 337] on button "Show details" at bounding box center [390, 336] width 334 height 18
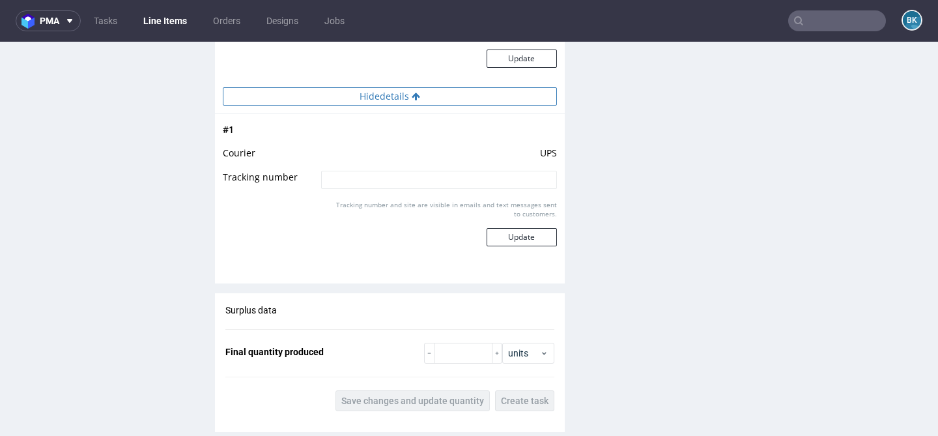
scroll to position [1803, 0]
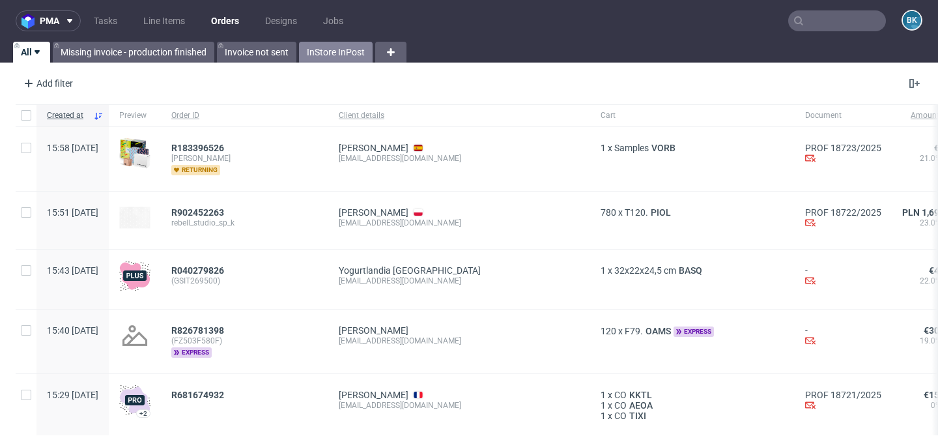
click at [330, 55] on link "InStore InPost" at bounding box center [336, 52] width 74 height 21
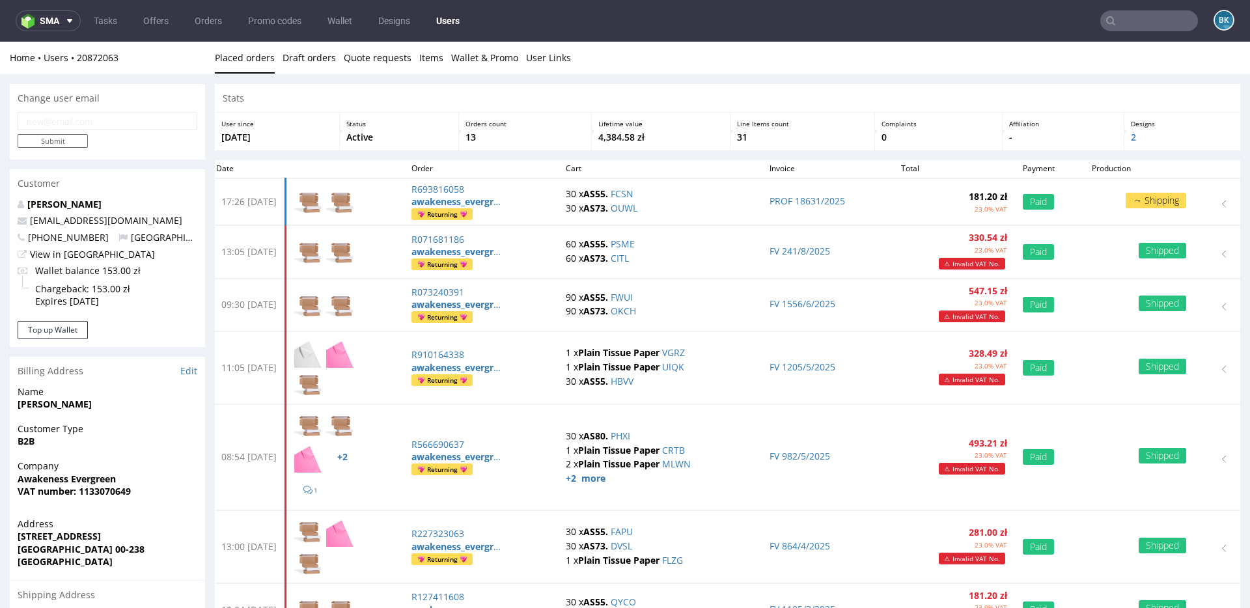
scroll to position [271, 0]
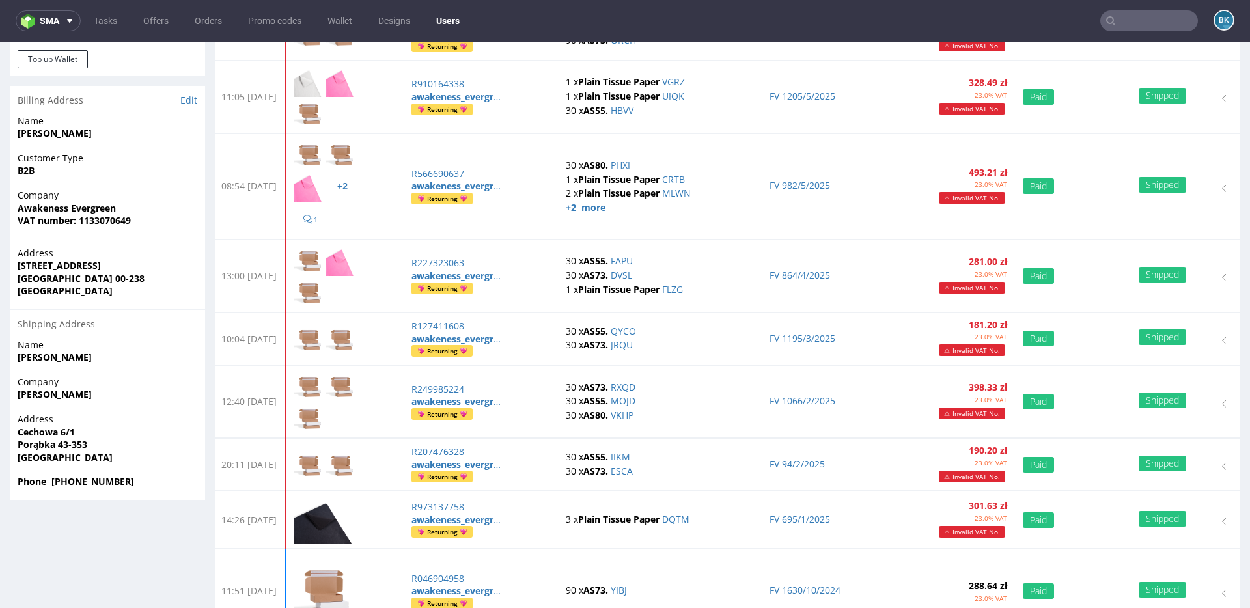
click at [1144, 20] on input "text" at bounding box center [1150, 20] width 98 height 21
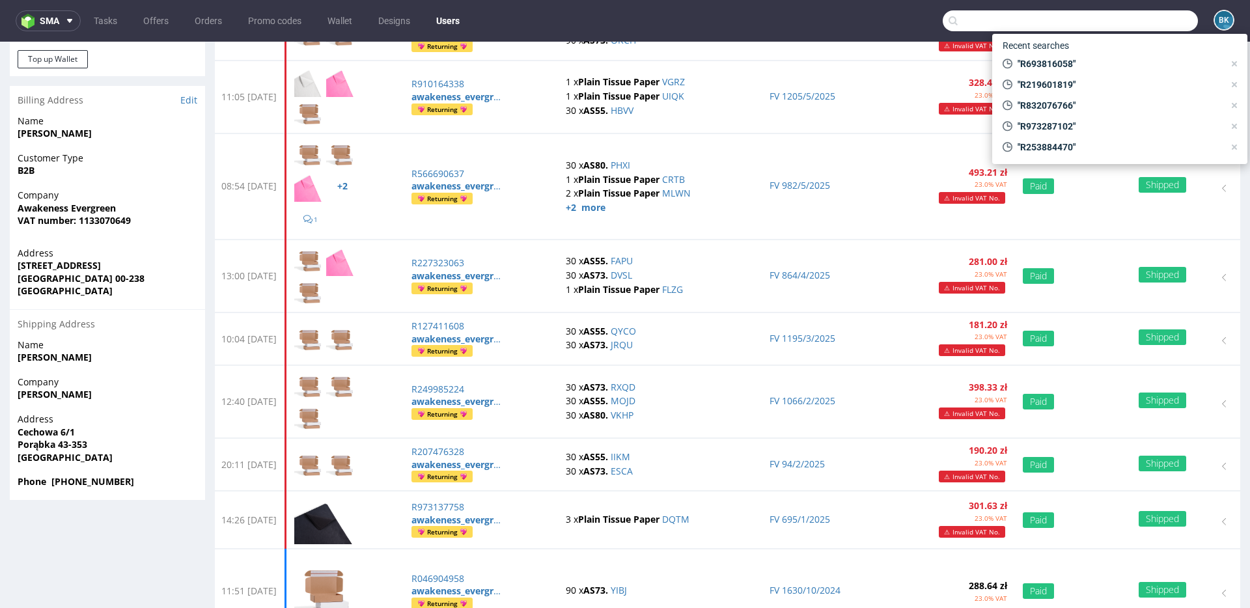
paste input "wojda1122@gmail.com"
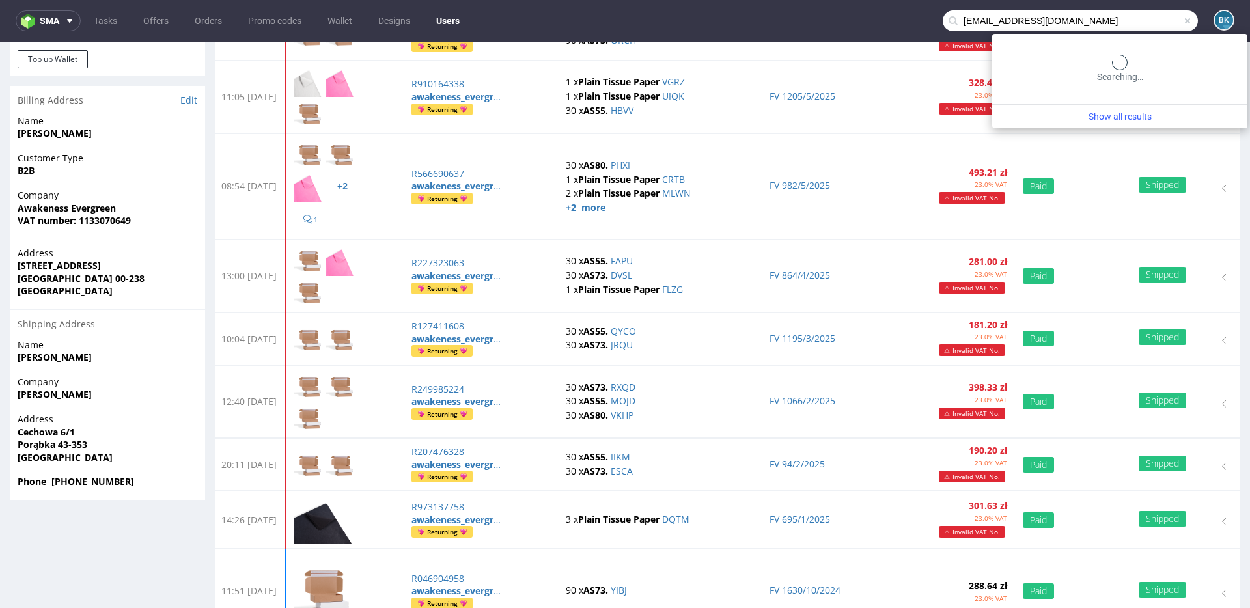
type input "wojda1122@gmail.com"
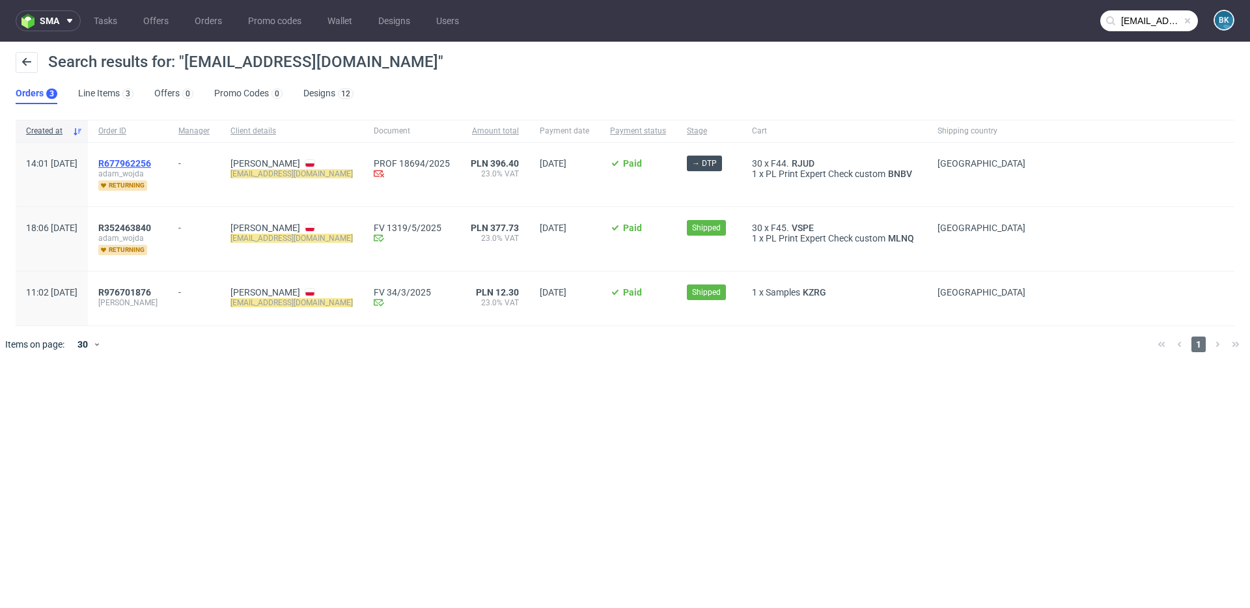
click at [151, 162] on span "R677962256" at bounding box center [124, 163] width 53 height 10
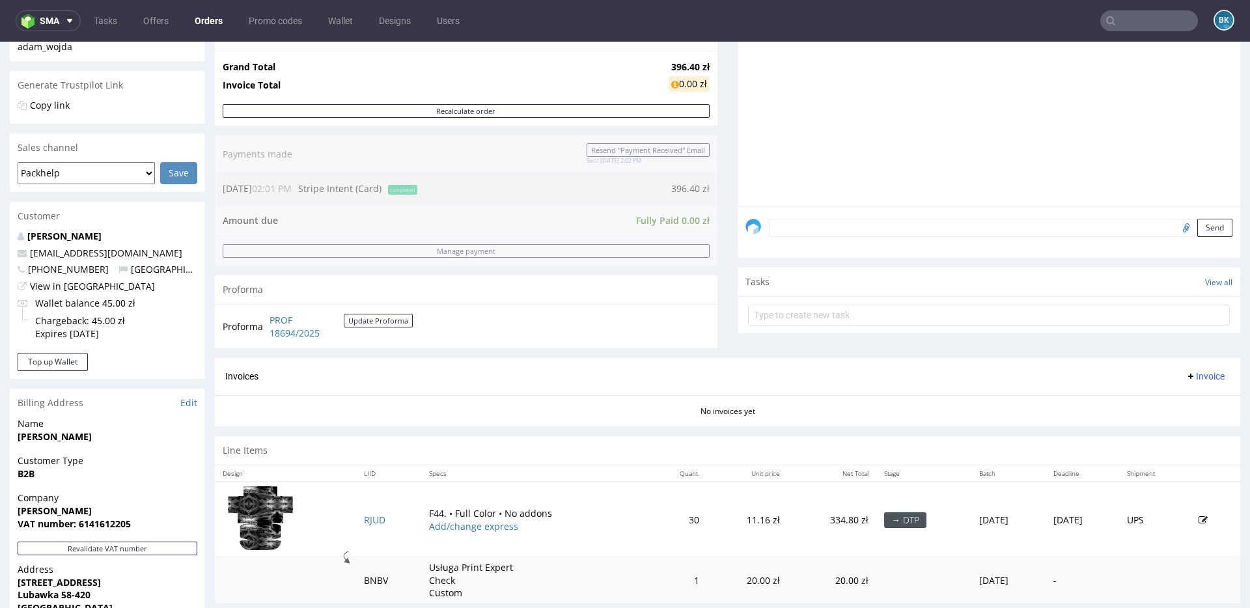
scroll to position [466, 0]
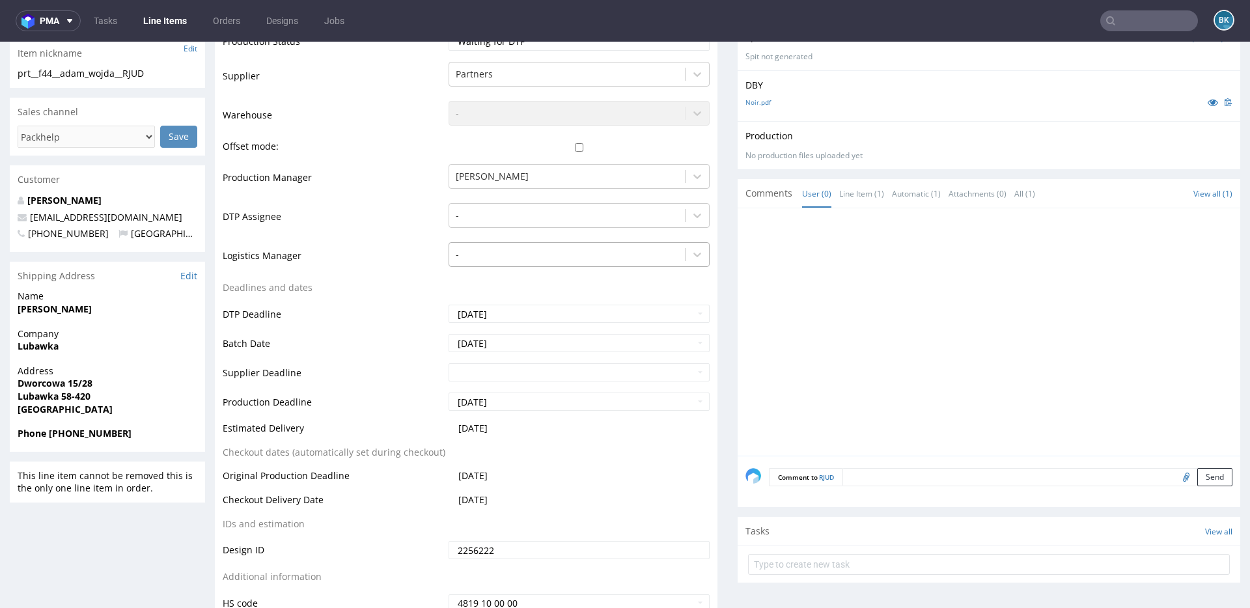
scroll to position [352, 0]
click at [888, 473] on textarea at bounding box center [1038, 475] width 390 height 18
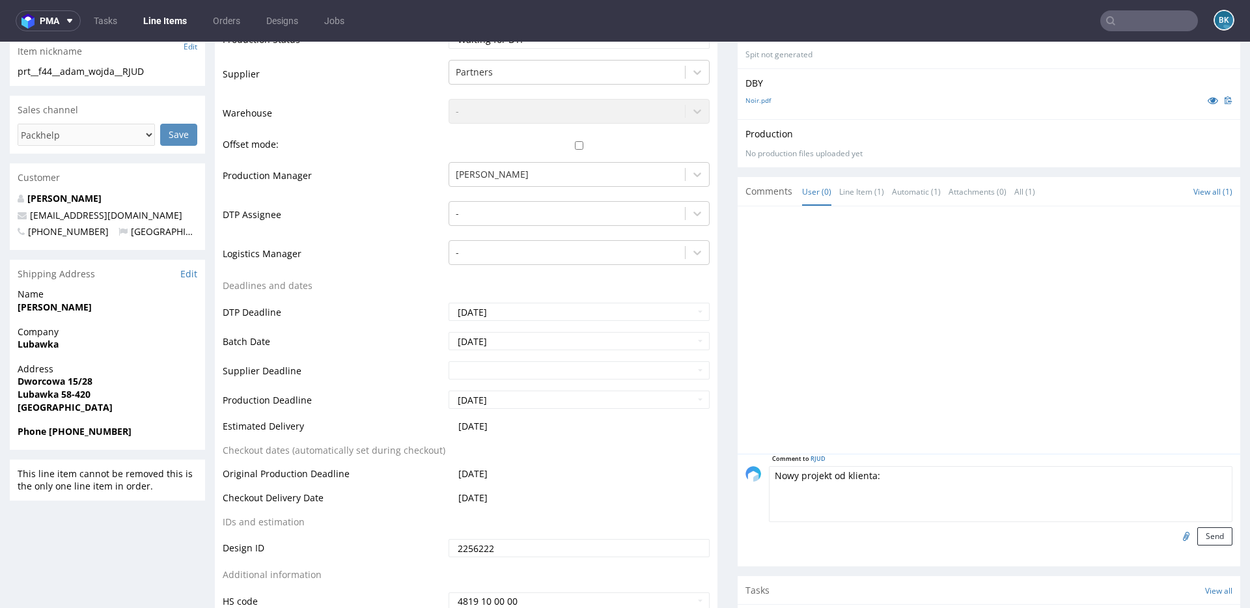
paste textarea "https://drive.google.com/file/d/1IUzWUr6cvrvZYIqzEfBf0xFXVoKmWmp6/view"
type textarea "Nowy projekt od klienta: https://drive.google.com/file/d/1IUzWUr6cvrvZYIqzEfBf0…"
click at [1201, 532] on button "Send" at bounding box center [1215, 537] width 35 height 18
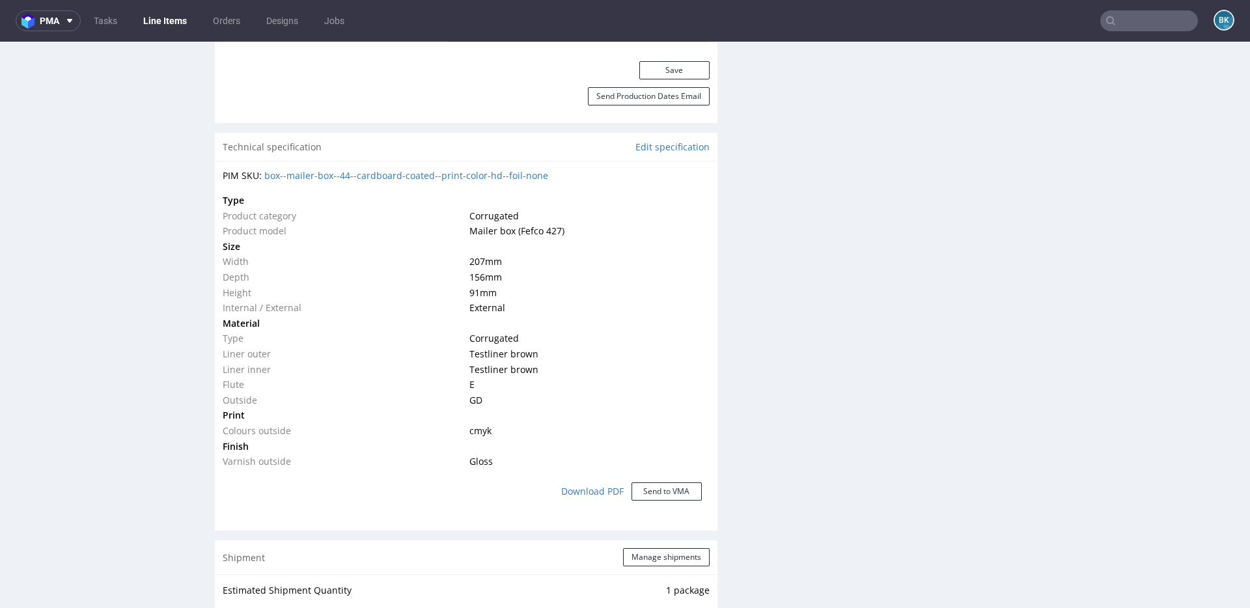
scroll to position [996, 0]
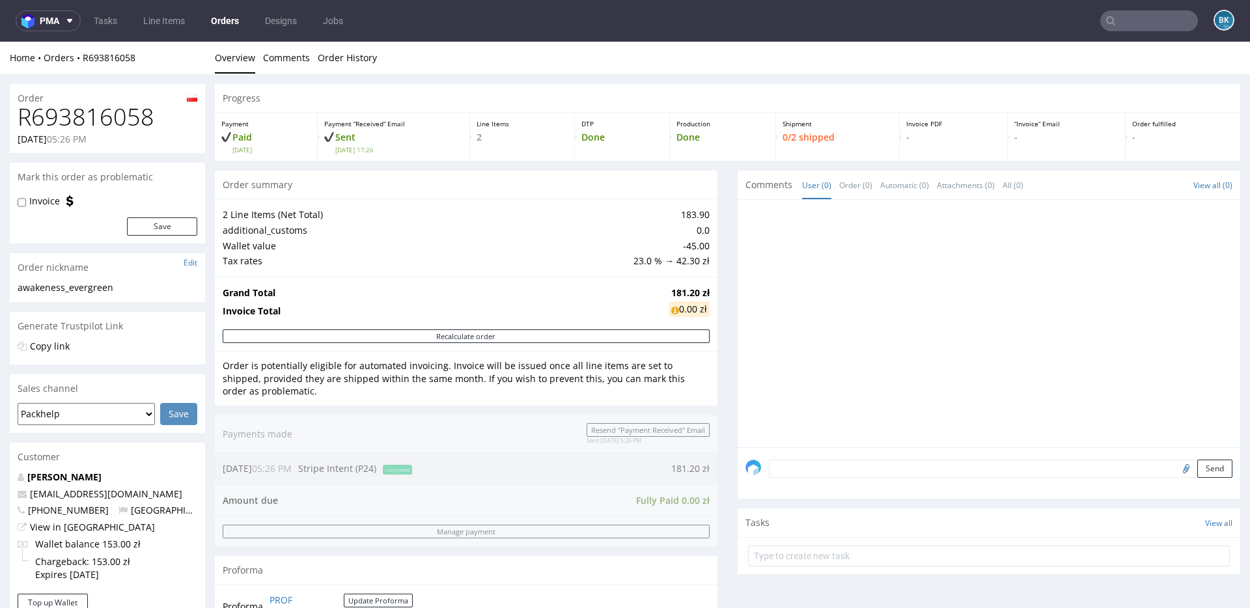
scroll to position [406, 0]
